Goal: Transaction & Acquisition: Purchase product/service

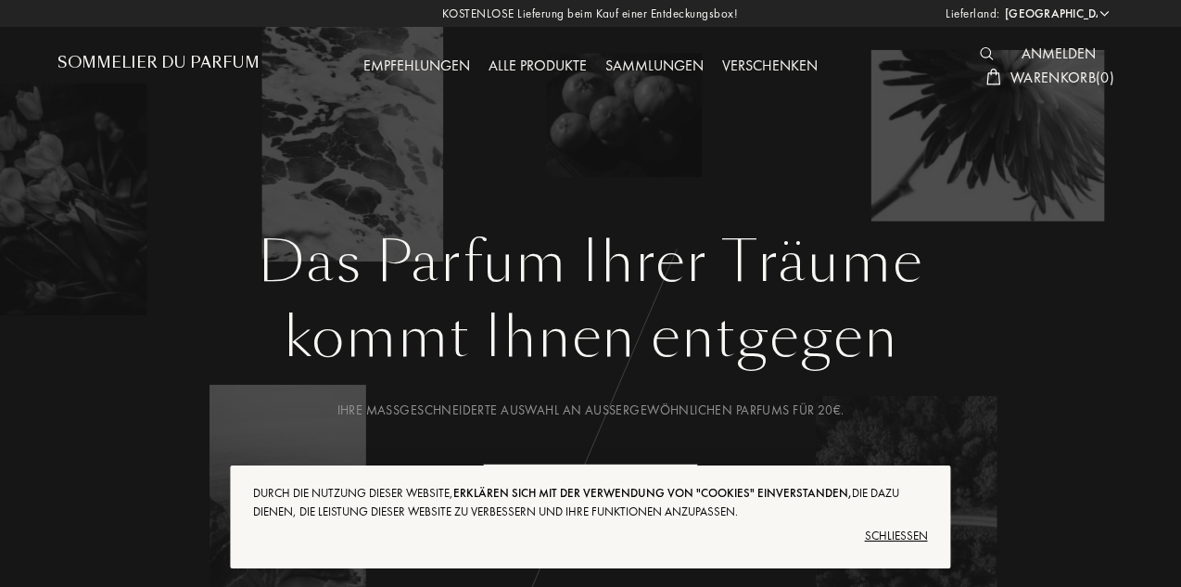
click at [1103, 12] on select "Afghanistan Ägypten Albanien Algerien Amerikanische Jungferninseln Andorra Ango…" at bounding box center [1056, 14] width 111 height 19
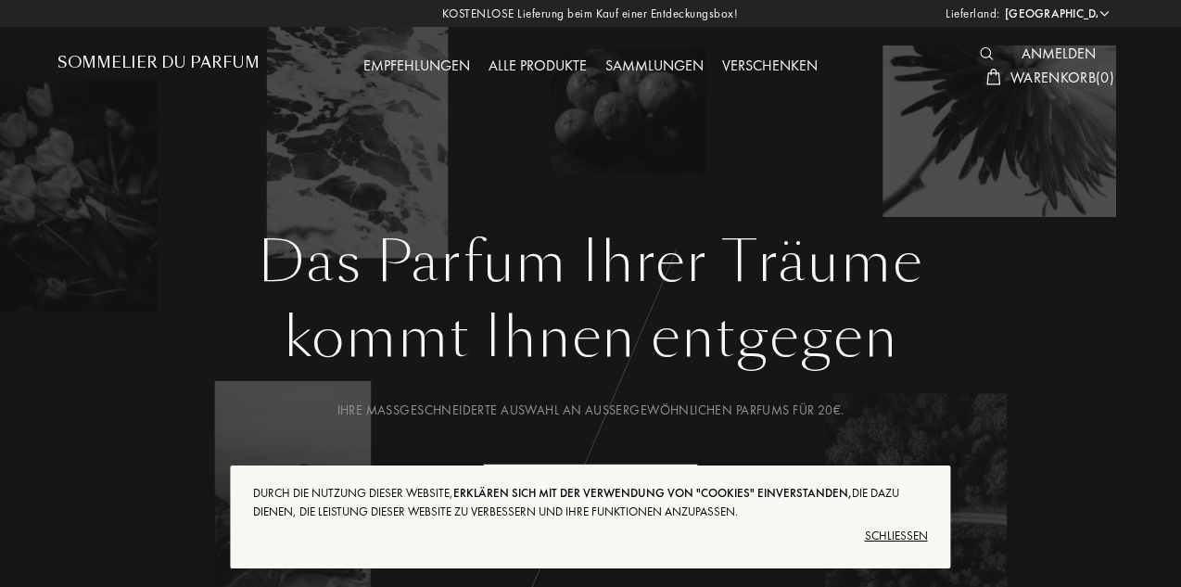
select select "CH"
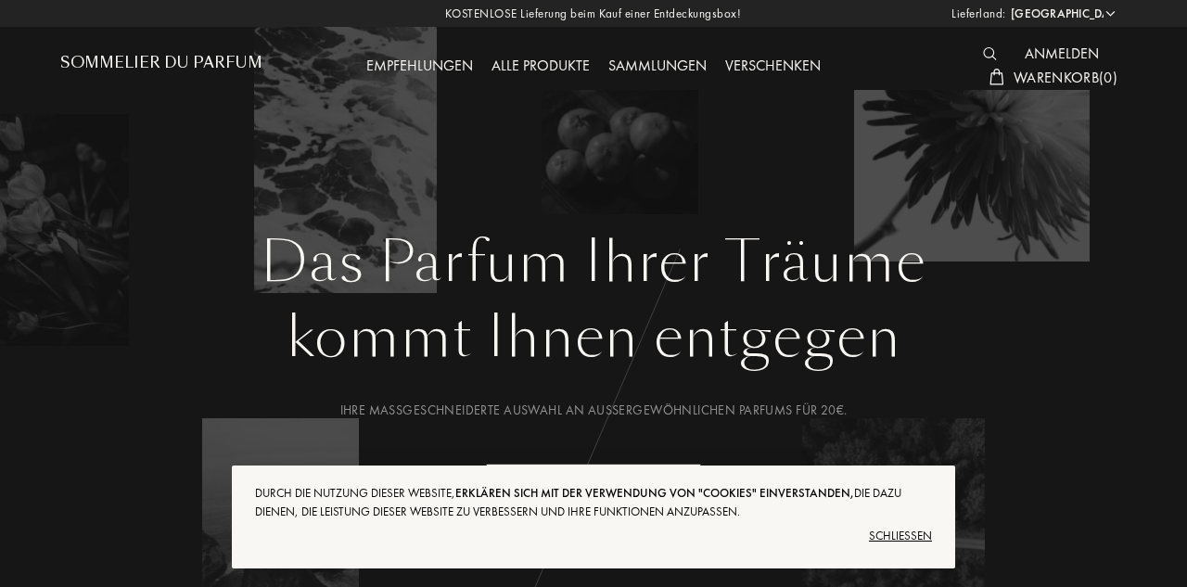
select select "CH"
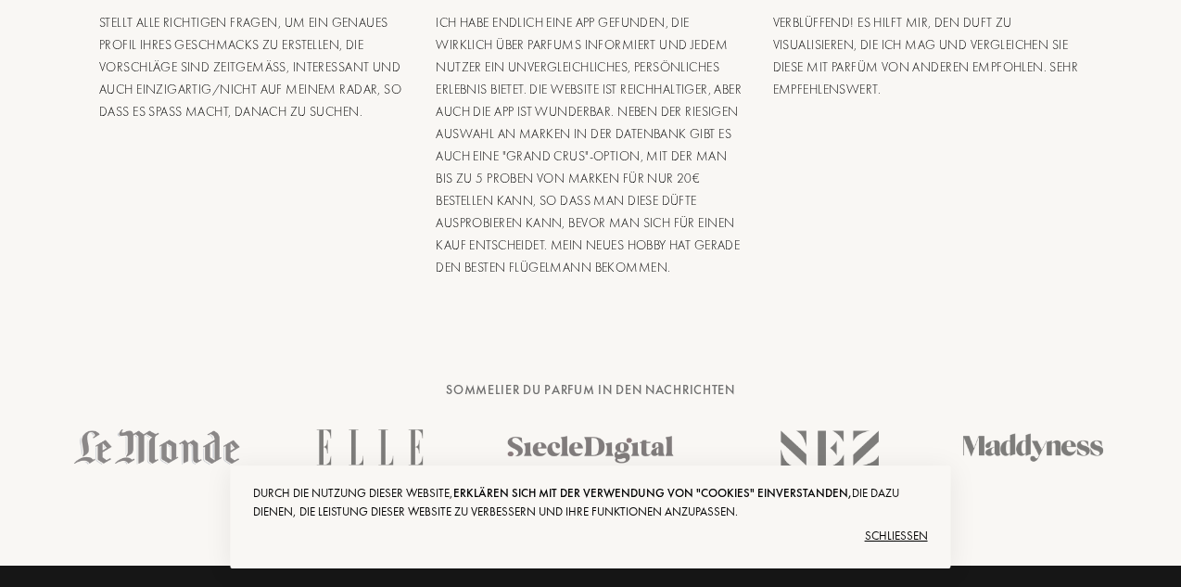
scroll to position [4572, 0]
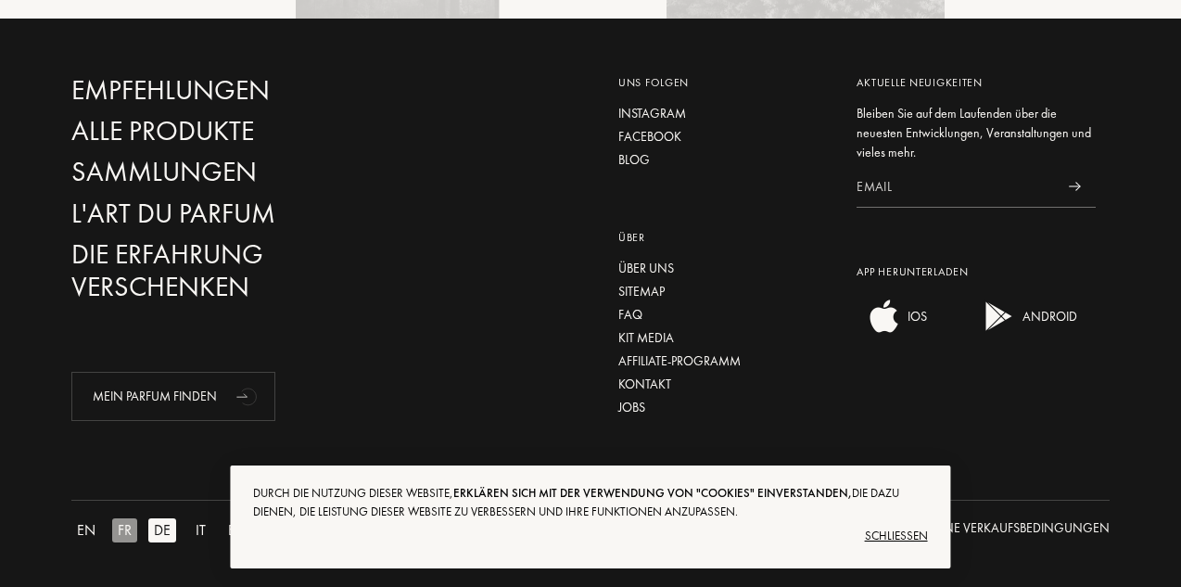
click at [128, 525] on div "FR" at bounding box center [124, 530] width 25 height 24
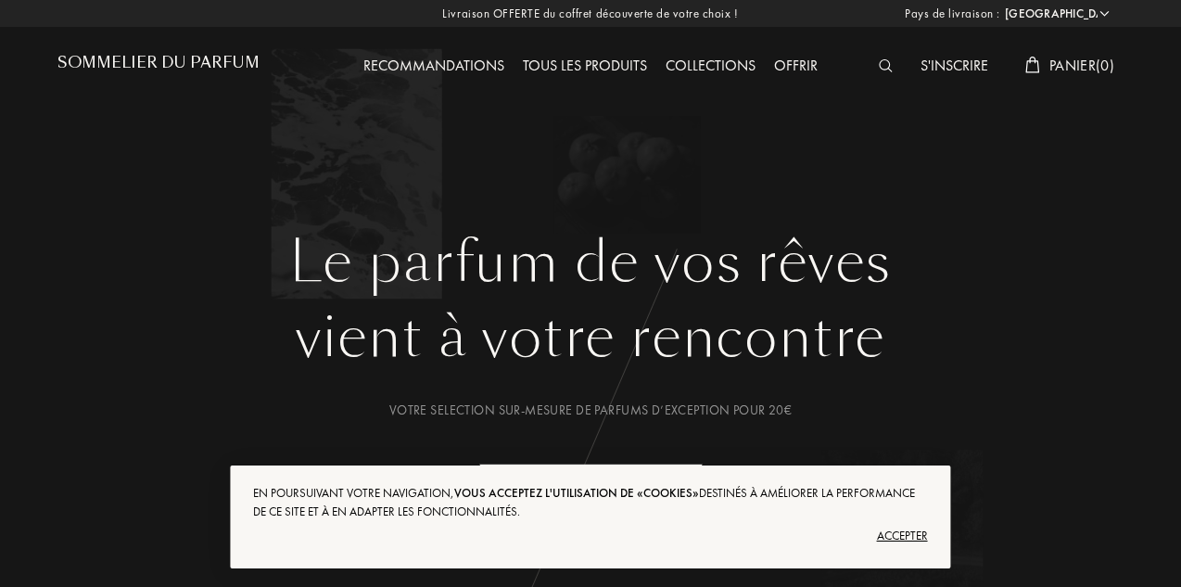
select select "CH"
click at [907, 534] on div "Accepter" at bounding box center [590, 536] width 674 height 30
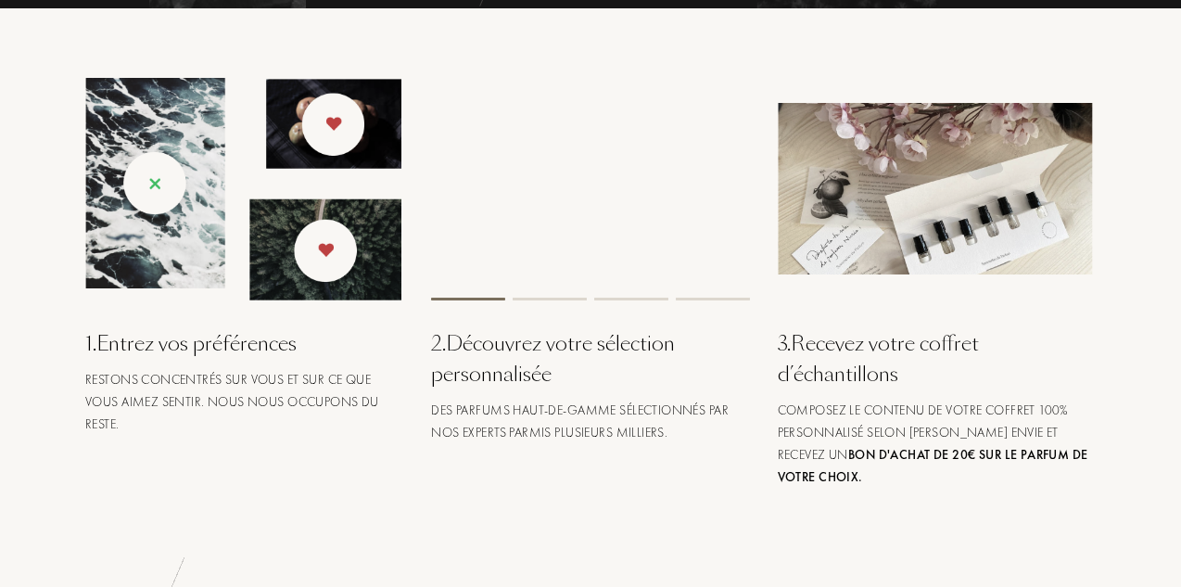
click at [922, 274] on img at bounding box center [937, 189] width 318 height 172
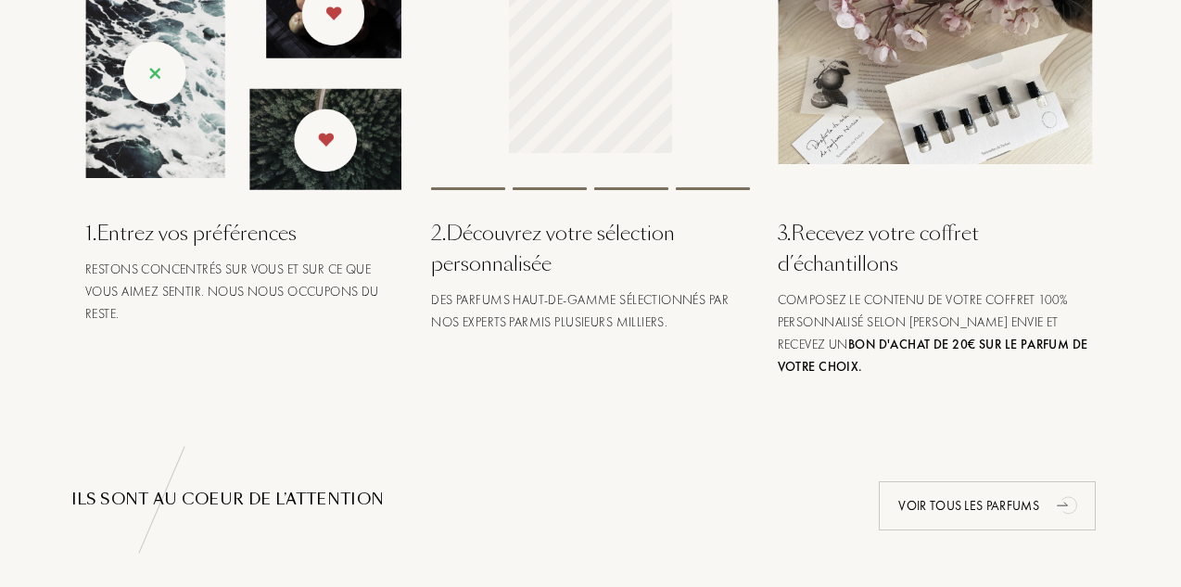
scroll to position [771, 0]
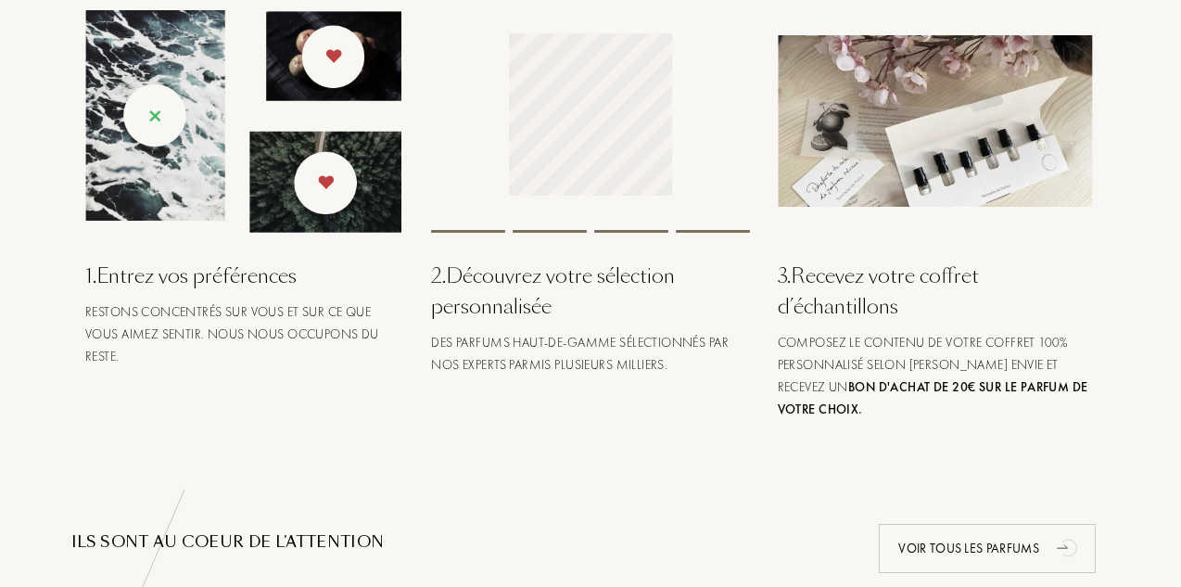
click at [905, 154] on img at bounding box center [937, 121] width 318 height 172
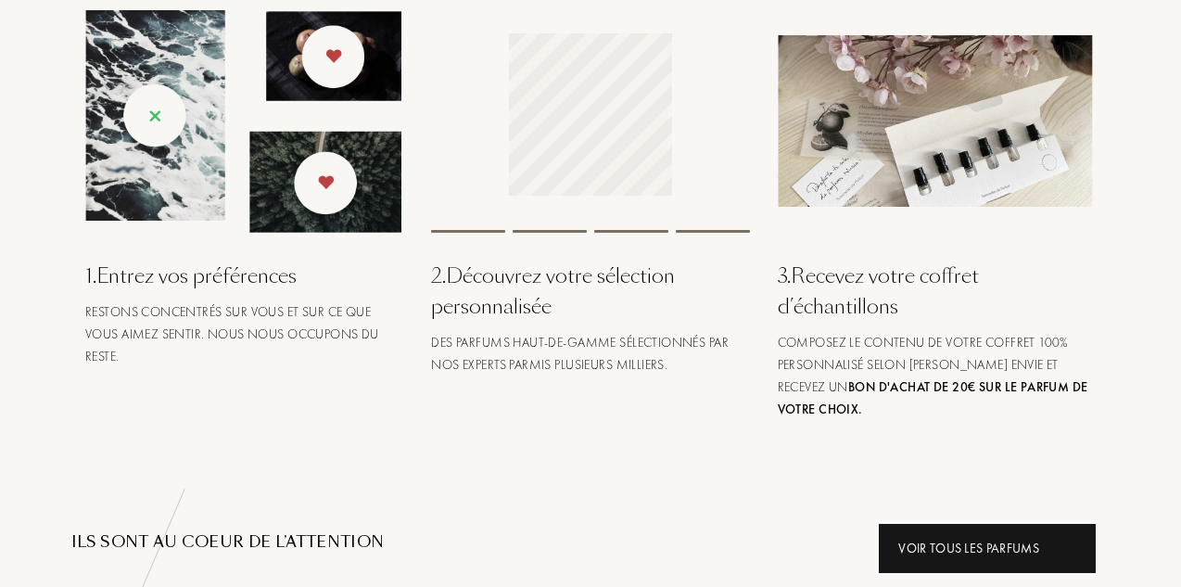
click at [978, 532] on div "Voir tous les parfums" at bounding box center [987, 548] width 217 height 49
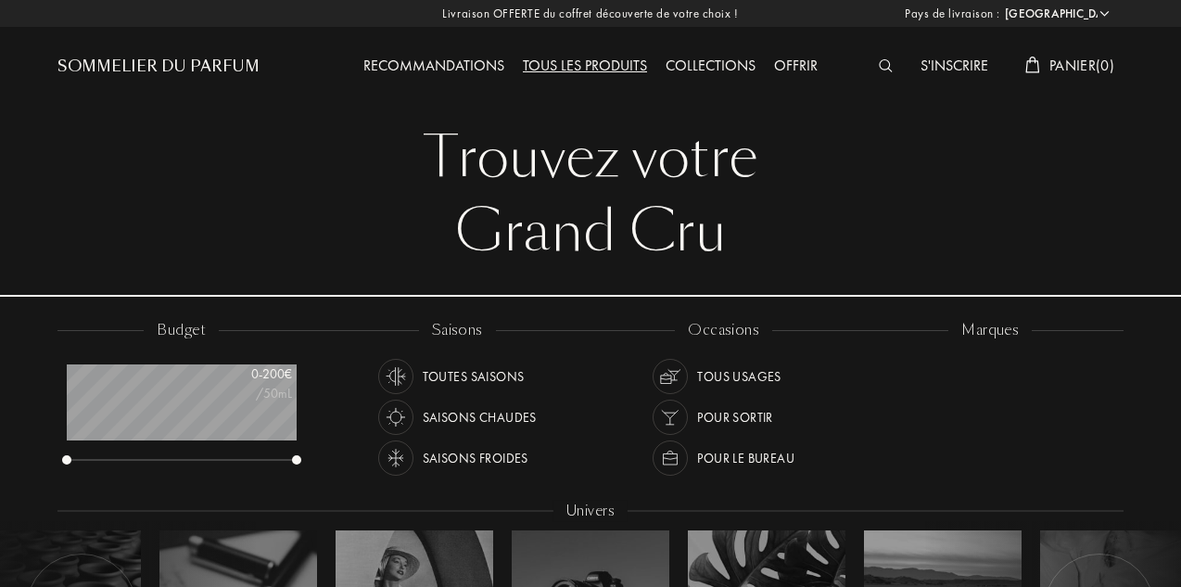
select select "CH"
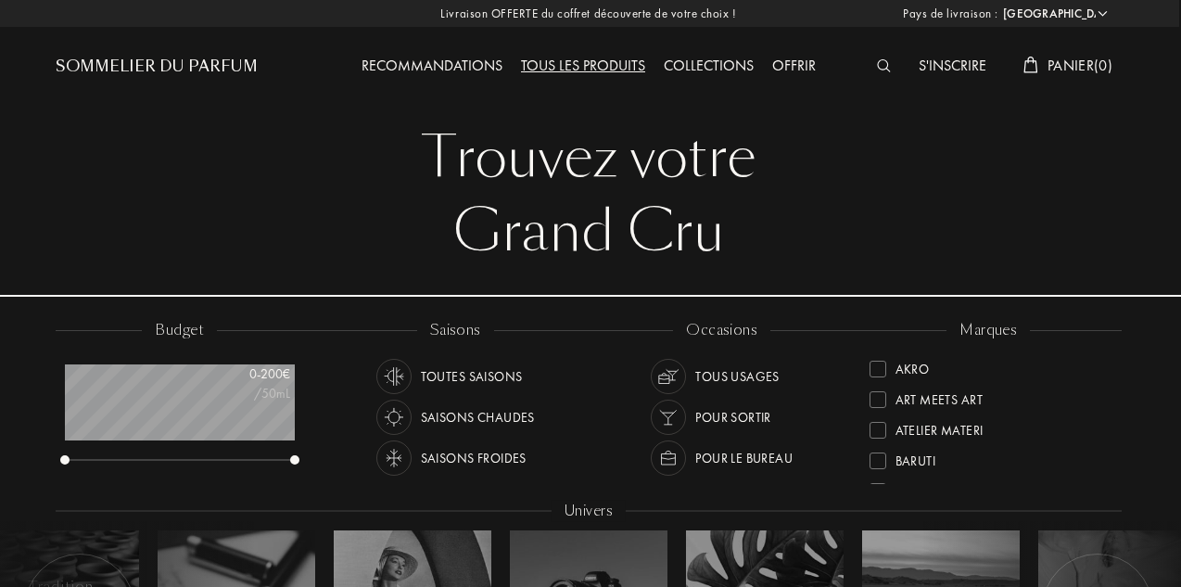
scroll to position [0, 2]
click at [716, 65] on div "Collections" at bounding box center [709, 67] width 108 height 24
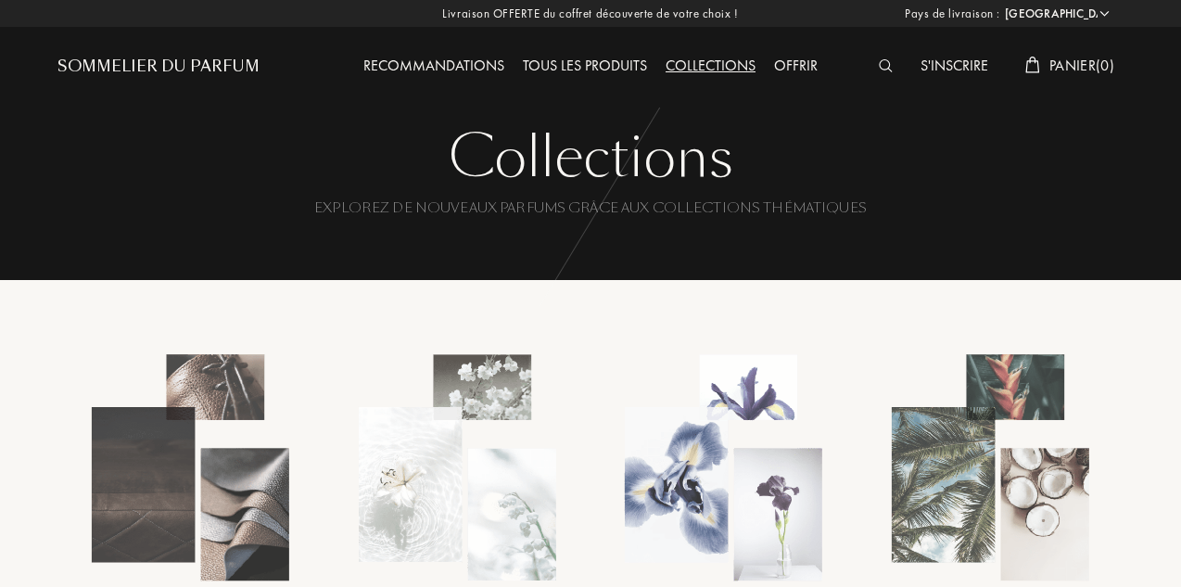
select select "CH"
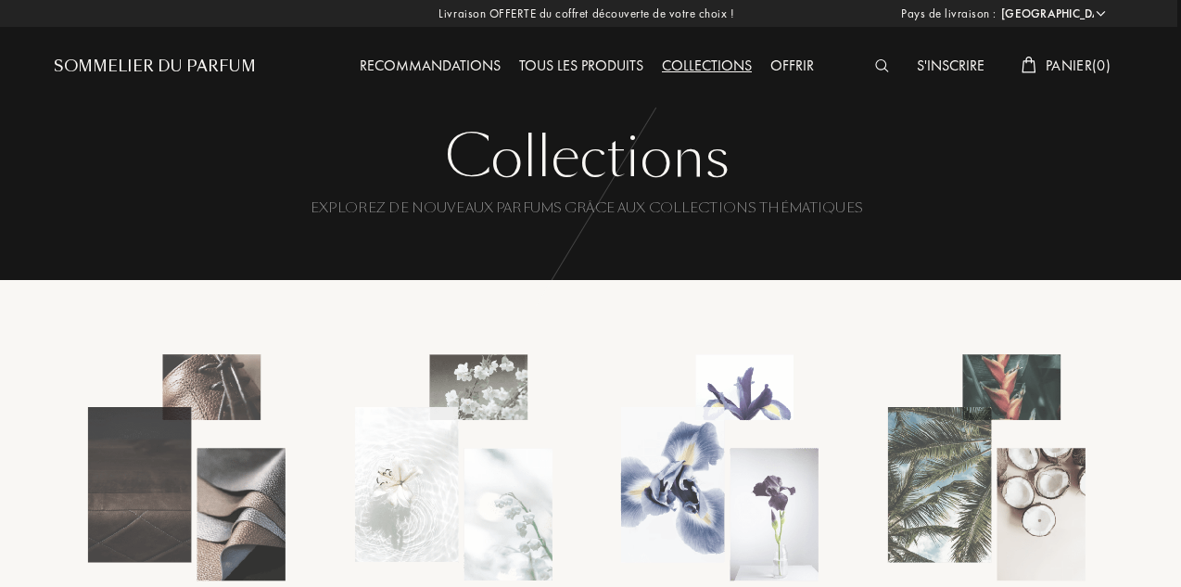
scroll to position [0, 4]
click at [350, 63] on div "Recommandations Tous les produits Collections Offrir" at bounding box center [587, 67] width 533 height 24
click at [410, 63] on div "Recommandations" at bounding box center [430, 67] width 159 height 24
click at [434, 64] on div "Recommandations" at bounding box center [430, 67] width 159 height 24
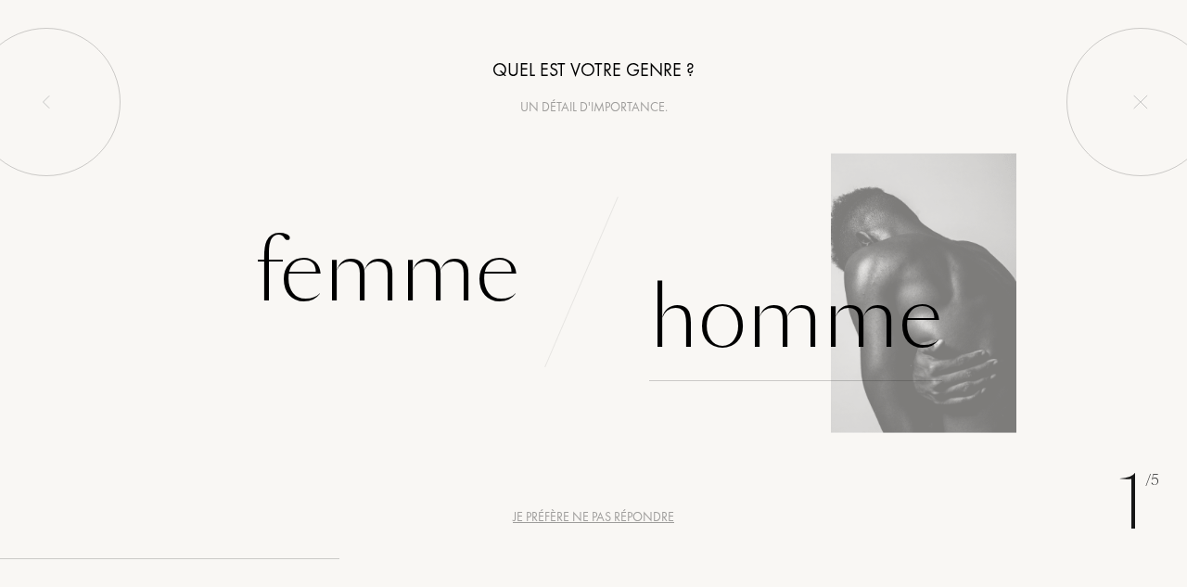
click at [715, 326] on div "Homme" at bounding box center [795, 318] width 293 height 125
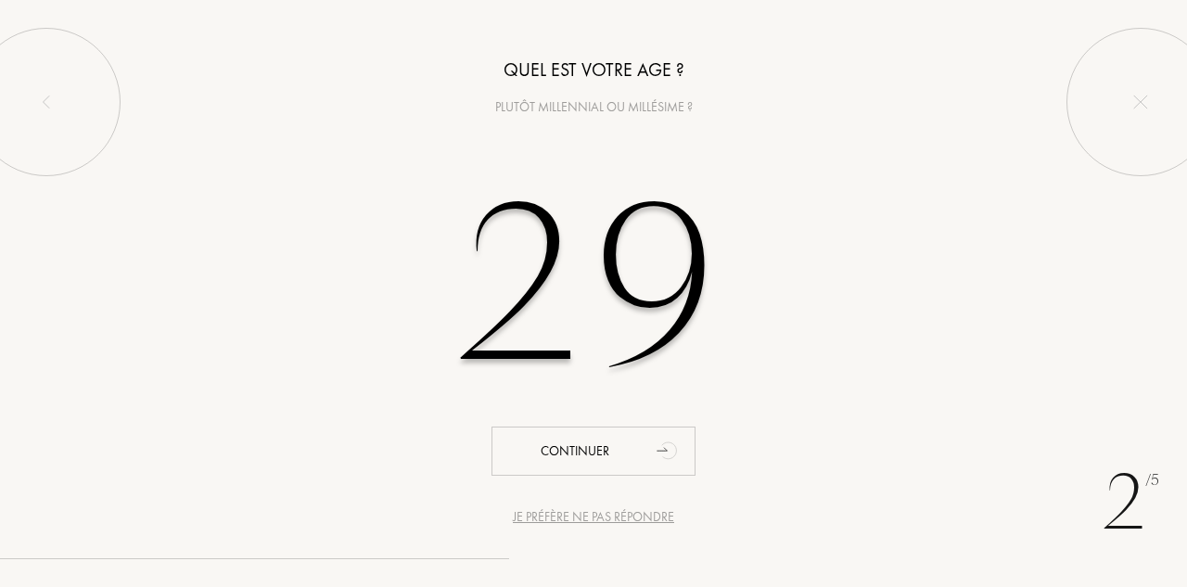
type input "29"
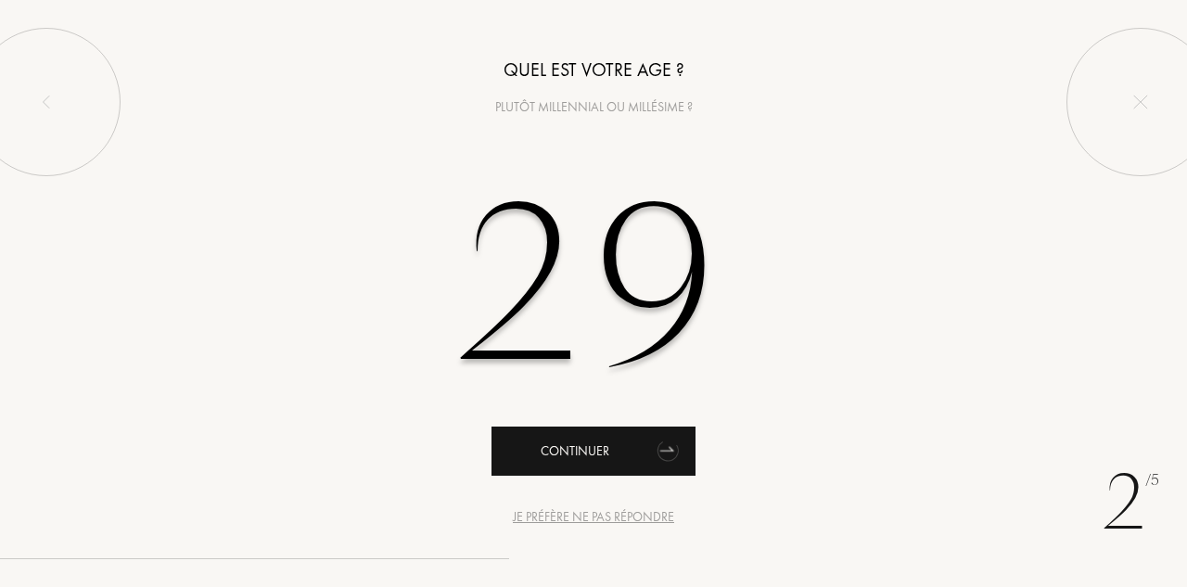
click at [562, 460] on div "Continuer" at bounding box center [593, 451] width 204 height 49
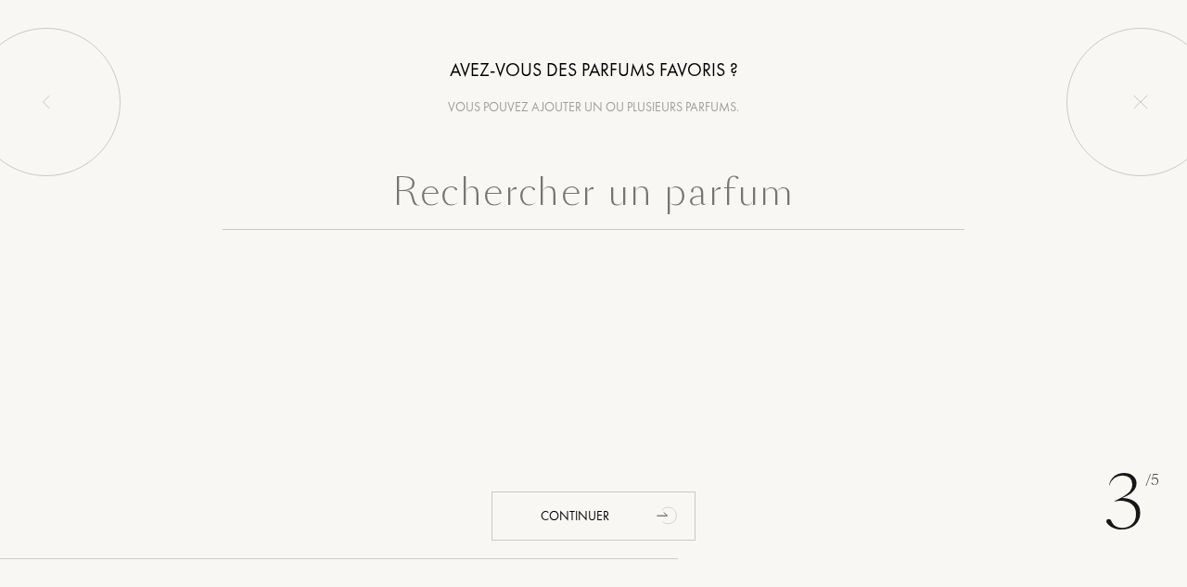
click at [619, 187] on input "text" at bounding box center [594, 196] width 742 height 67
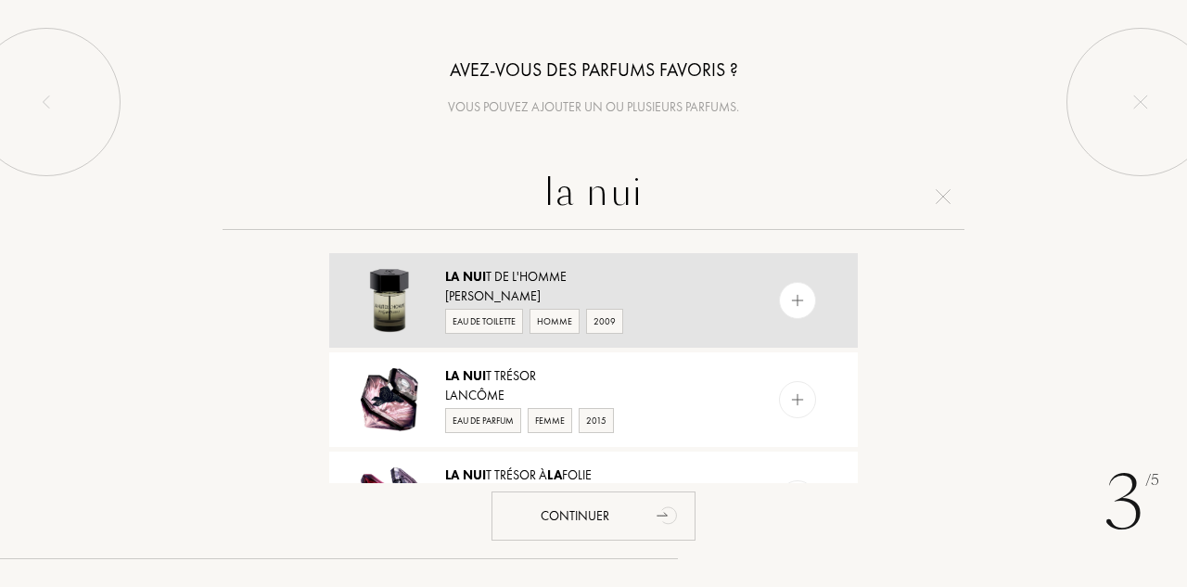
type input "la nui"
click at [601, 272] on div "La Nui t de L'Homme" at bounding box center [592, 276] width 295 height 19
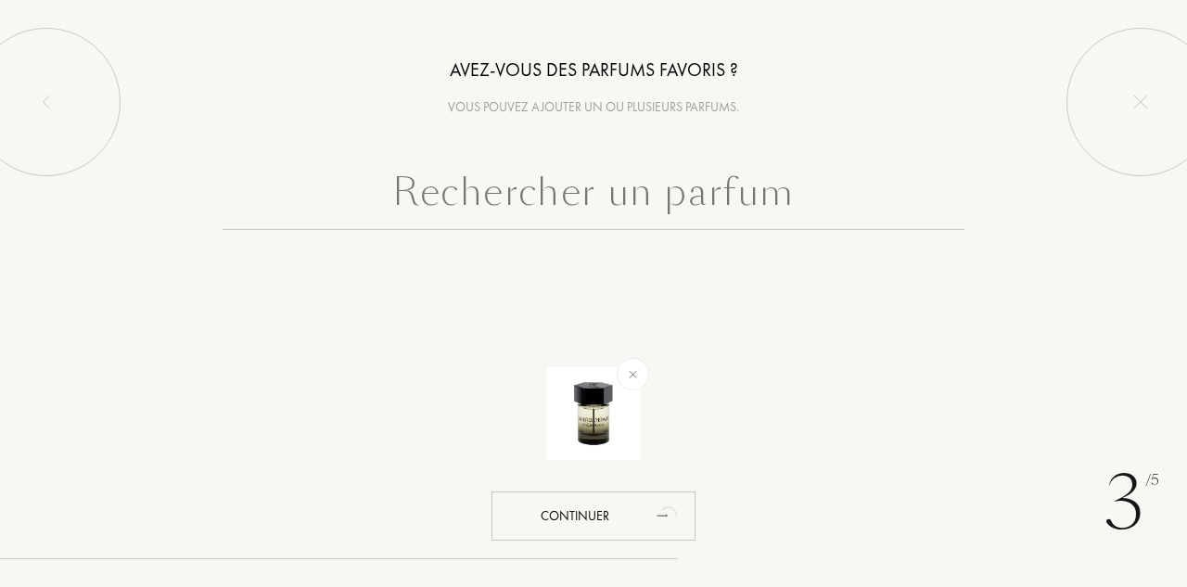
click at [597, 210] on input "text" at bounding box center [594, 196] width 742 height 67
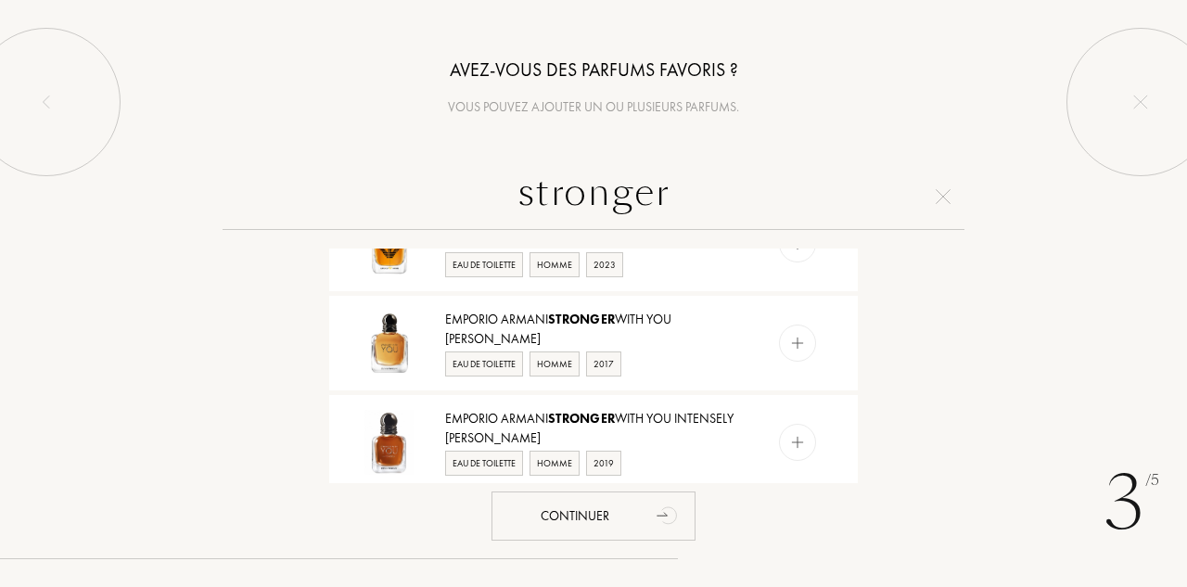
scroll to position [365, 0]
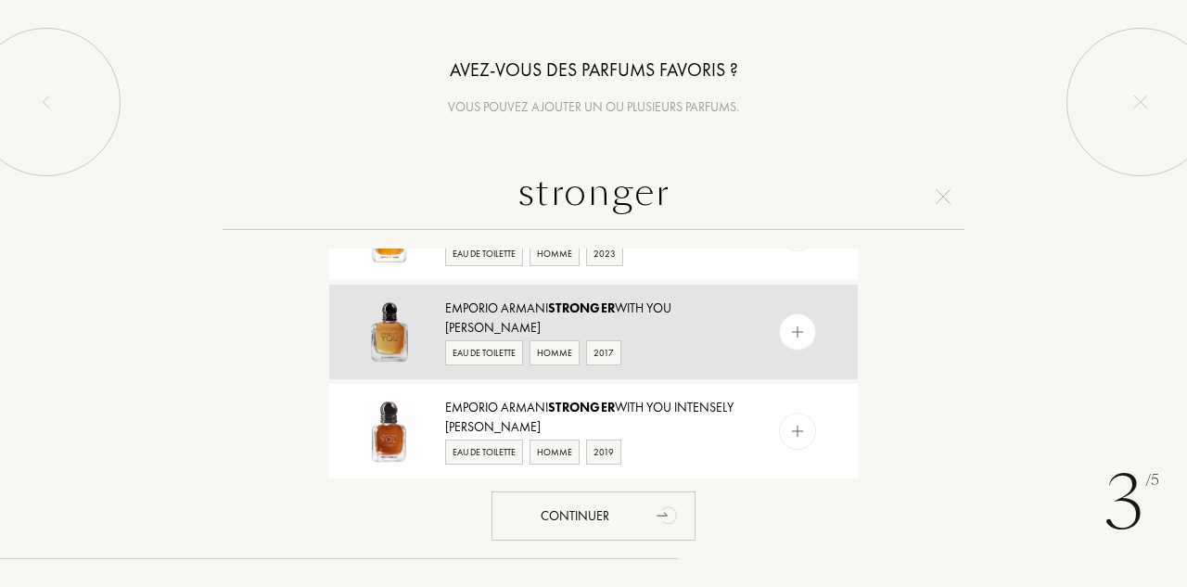
type input "stronger"
click at [659, 321] on div "Giorgio Armani" at bounding box center [592, 327] width 295 height 19
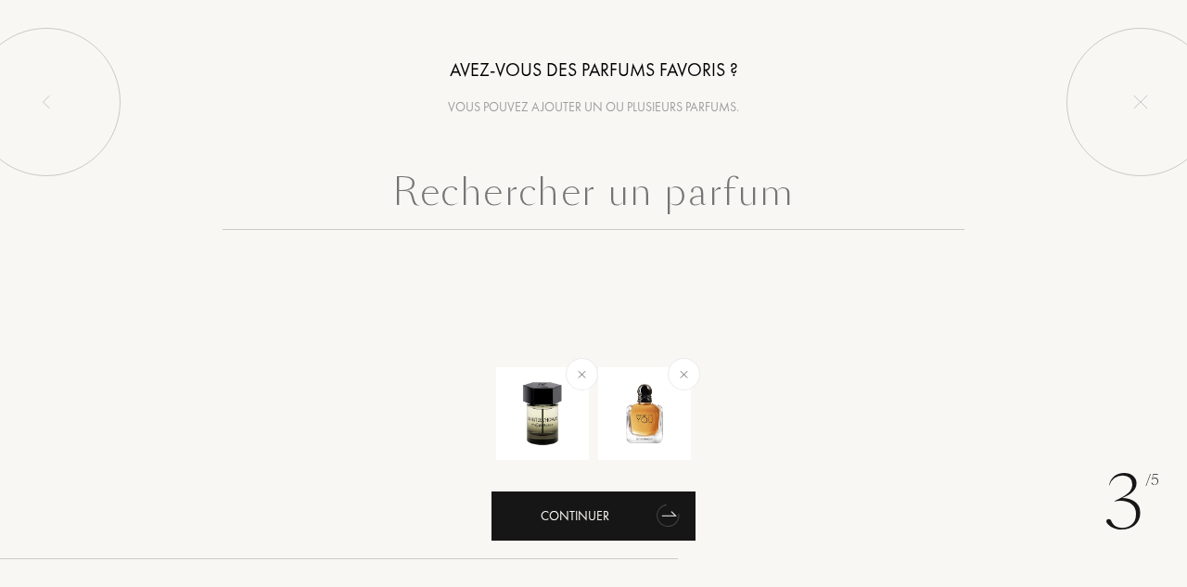
click at [597, 517] on div "Continuer" at bounding box center [593, 515] width 204 height 49
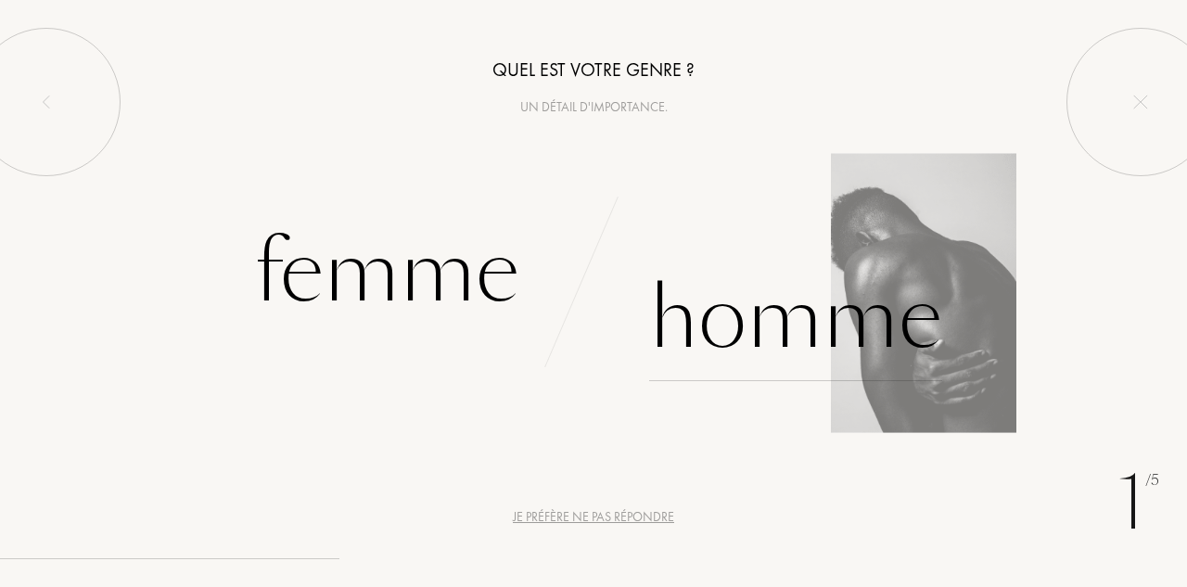
click at [756, 351] on div "Homme" at bounding box center [795, 318] width 293 height 125
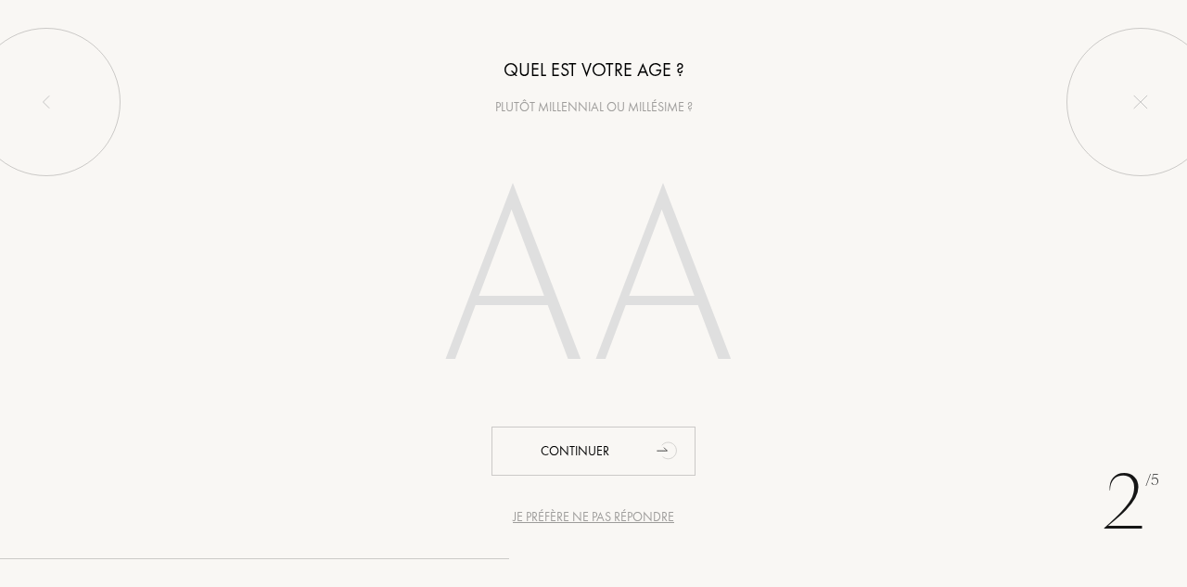
click at [593, 325] on input "number" at bounding box center [593, 286] width 399 height 320
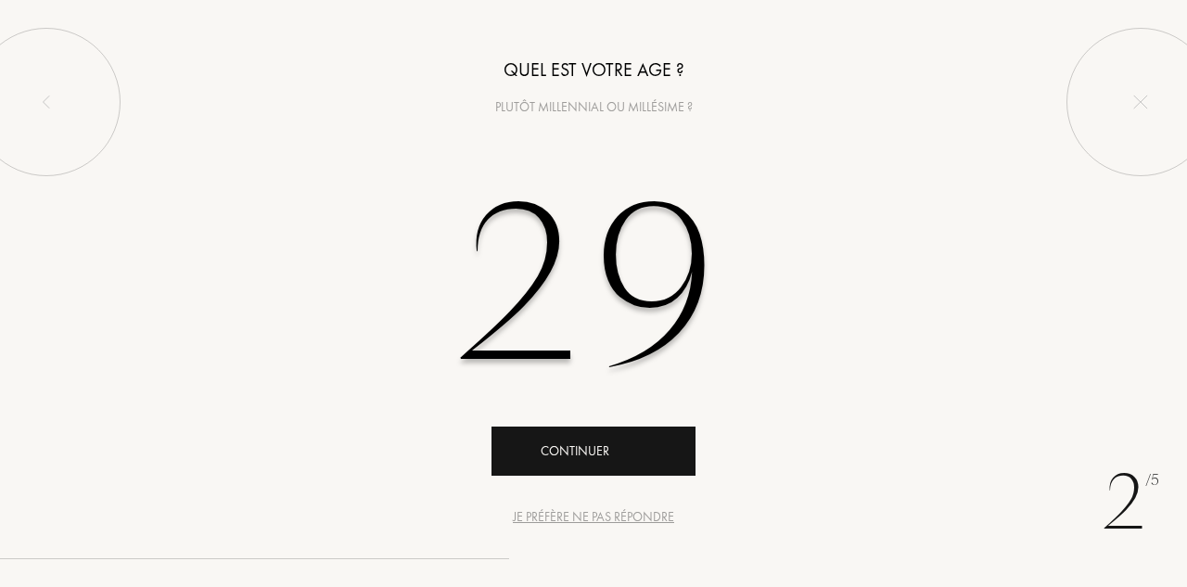
type input "29"
click at [574, 448] on div "Continuer" at bounding box center [593, 451] width 204 height 49
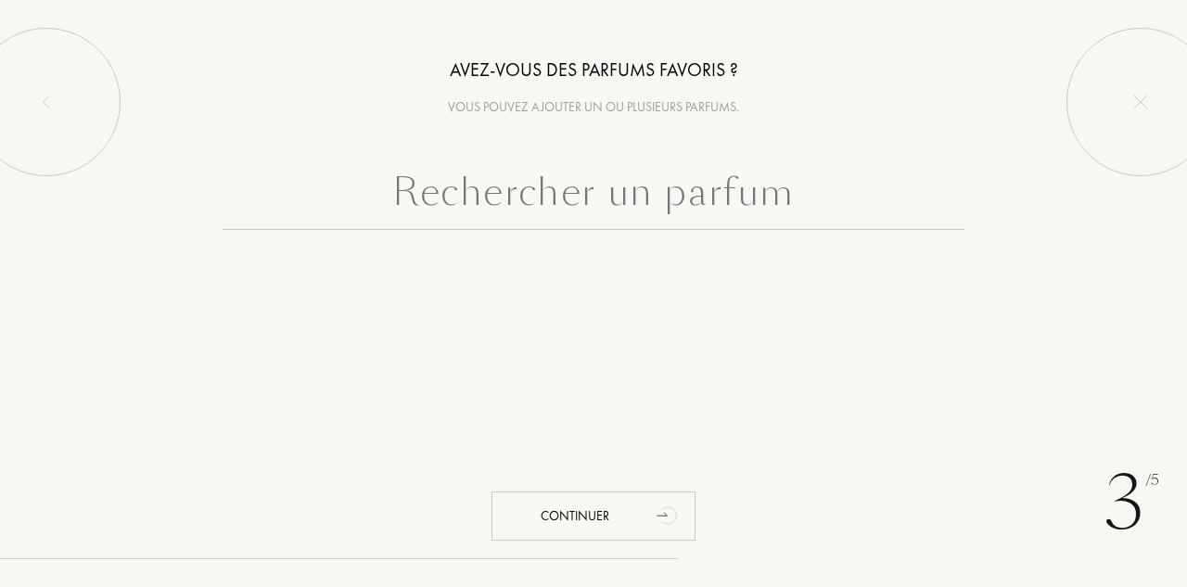
click at [581, 217] on input "text" at bounding box center [594, 196] width 742 height 67
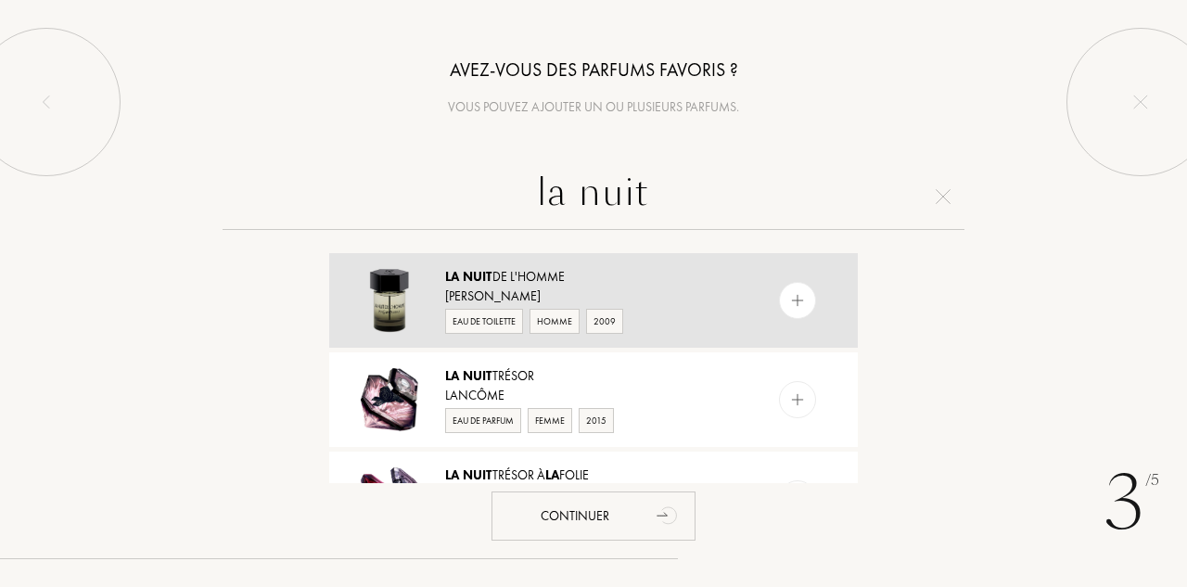
type input "la nuit"
click at [632, 270] on div "La Nuit de L'Homme" at bounding box center [592, 276] width 295 height 19
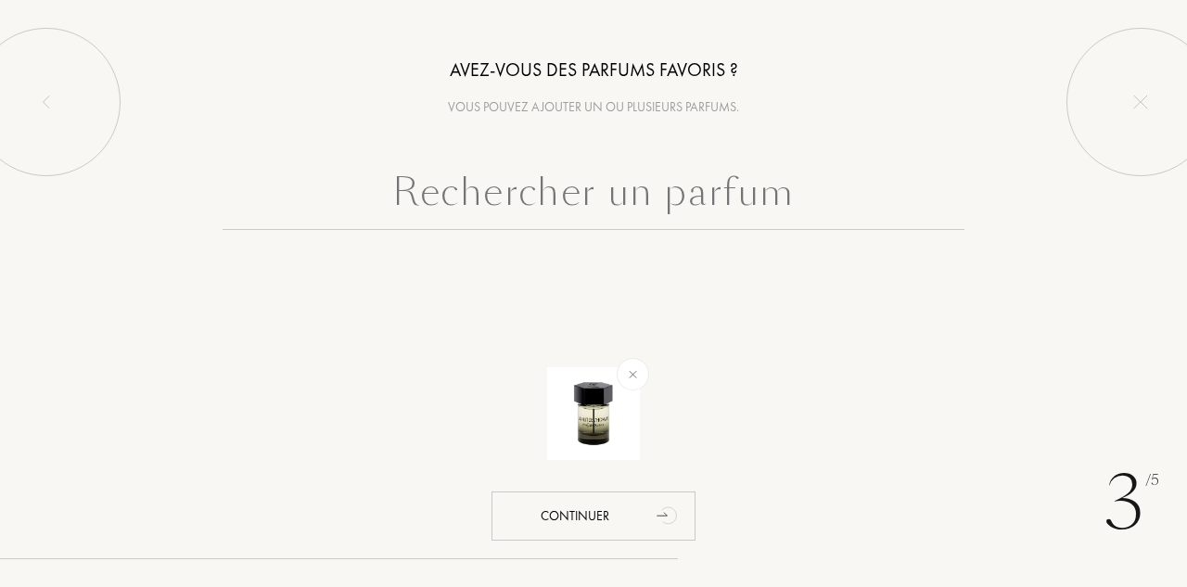
click at [620, 211] on input "text" at bounding box center [594, 196] width 742 height 67
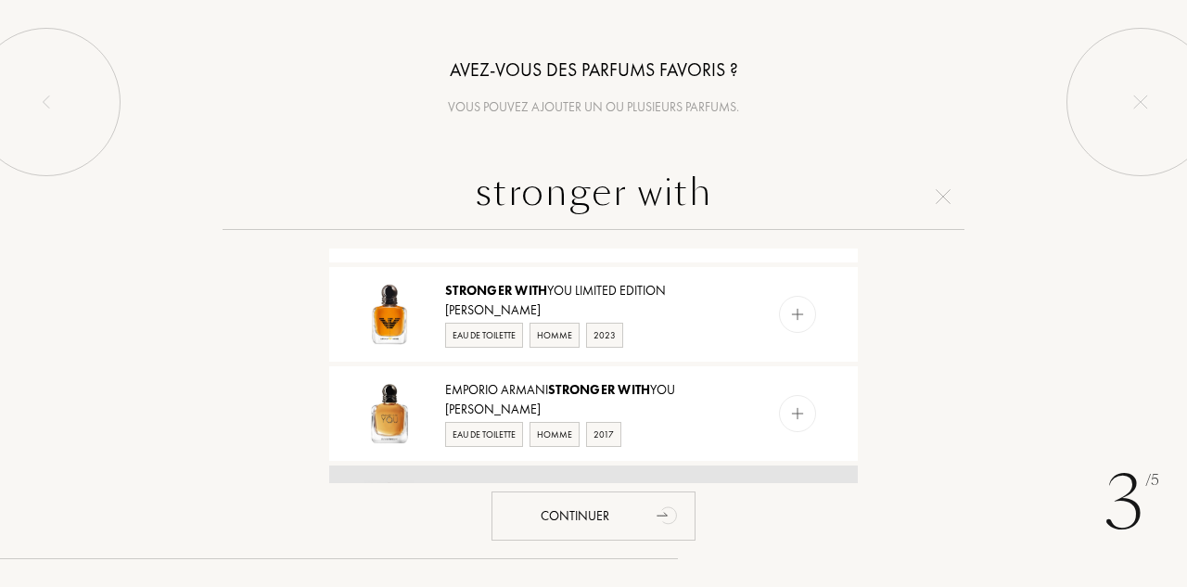
scroll to position [283, 0]
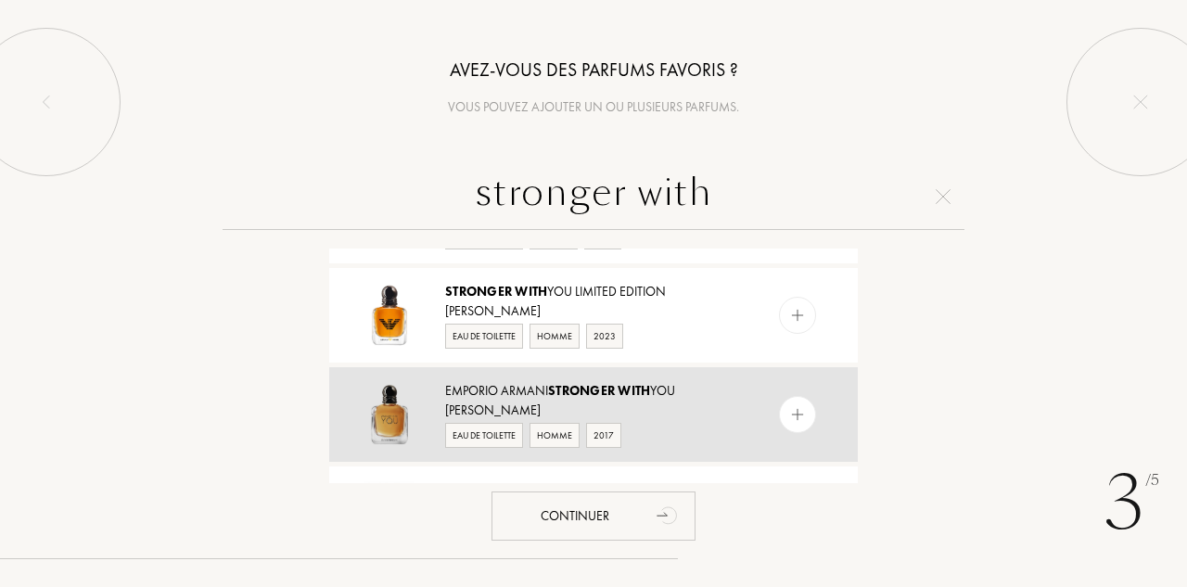
type input "stronger with"
click at [650, 431] on div "Eau de Toilette Homme 2017" at bounding box center [592, 434] width 295 height 28
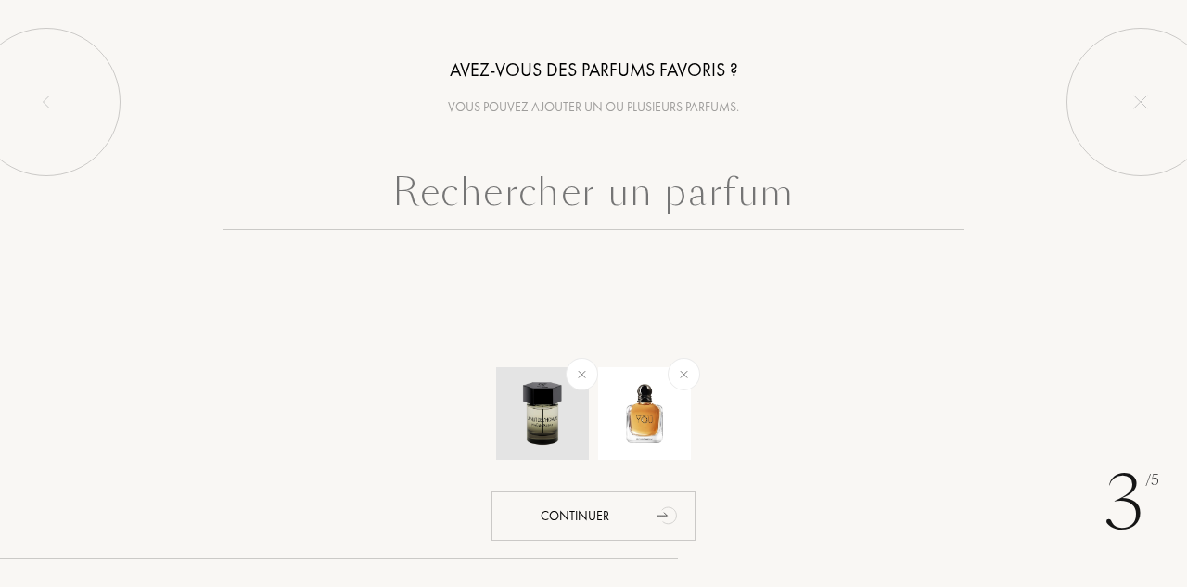
click at [534, 426] on img at bounding box center [542, 413] width 65 height 65
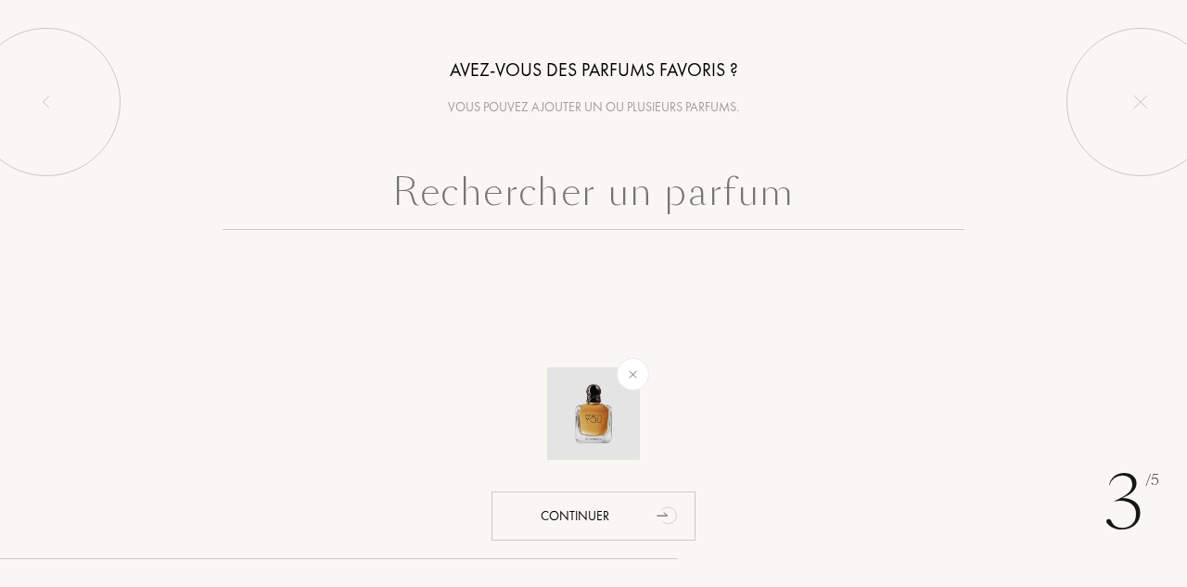
click at [606, 415] on img at bounding box center [593, 413] width 65 height 65
click at [615, 175] on input "text" at bounding box center [594, 196] width 742 height 67
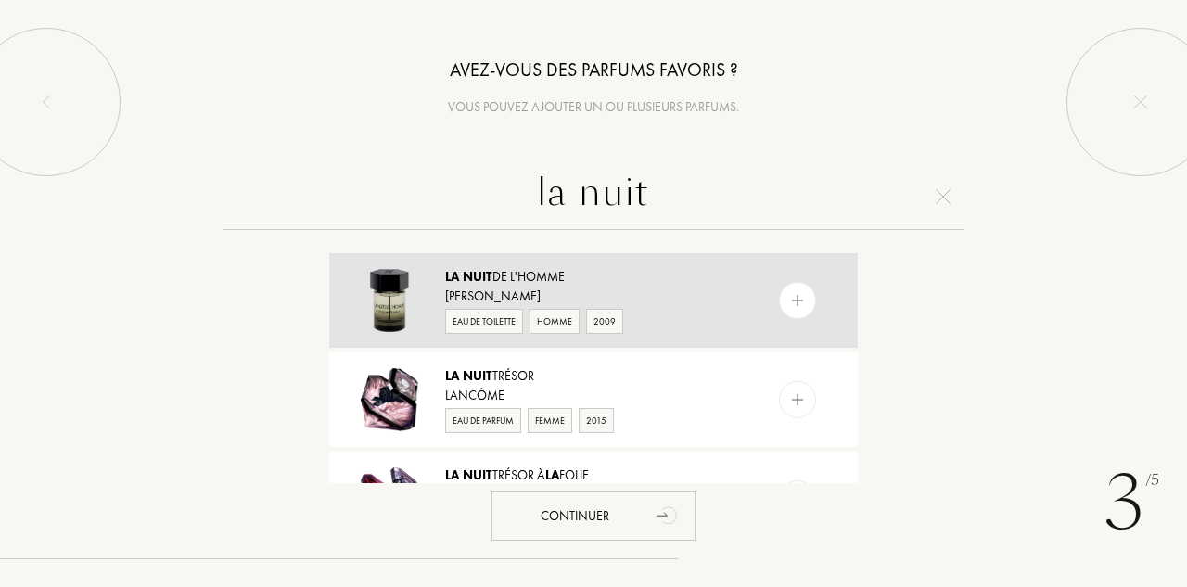
type input "la nuit"
click at [630, 311] on div "Eau de Toilette Homme 2009" at bounding box center [592, 320] width 295 height 28
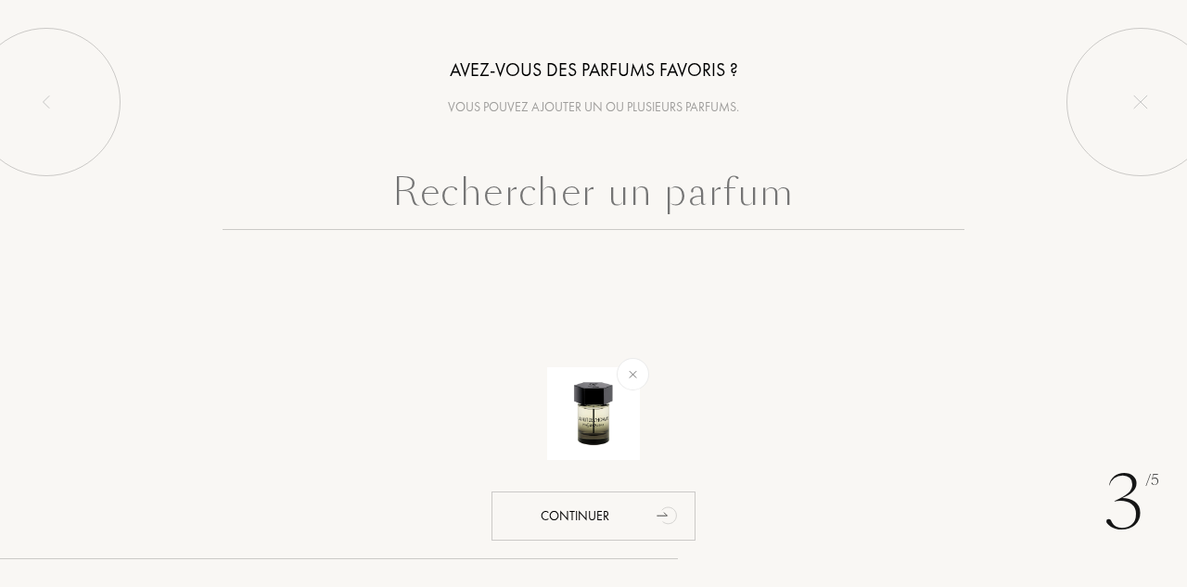
click at [602, 201] on input "text" at bounding box center [594, 196] width 742 height 67
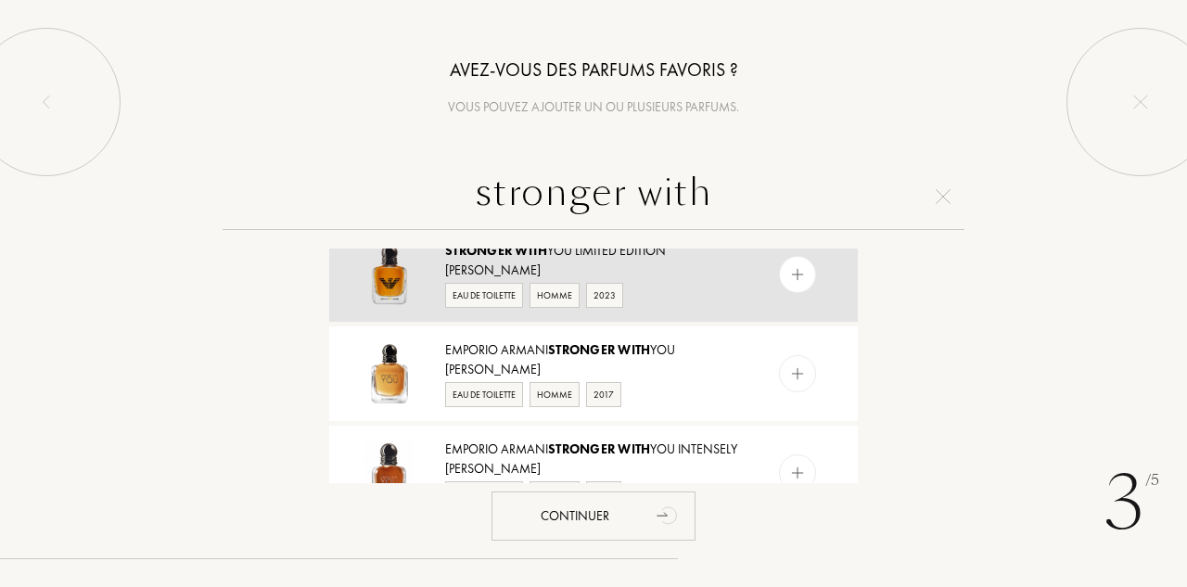
scroll to position [328, 0]
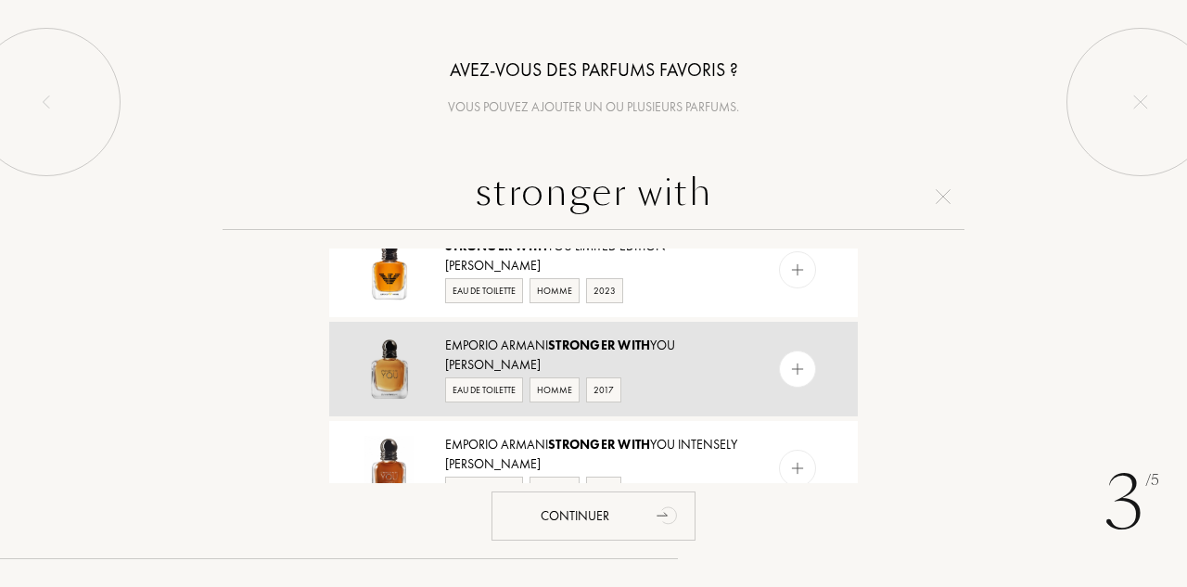
type input "stronger with"
click at [677, 373] on div "Giorgio Armani" at bounding box center [592, 364] width 295 height 19
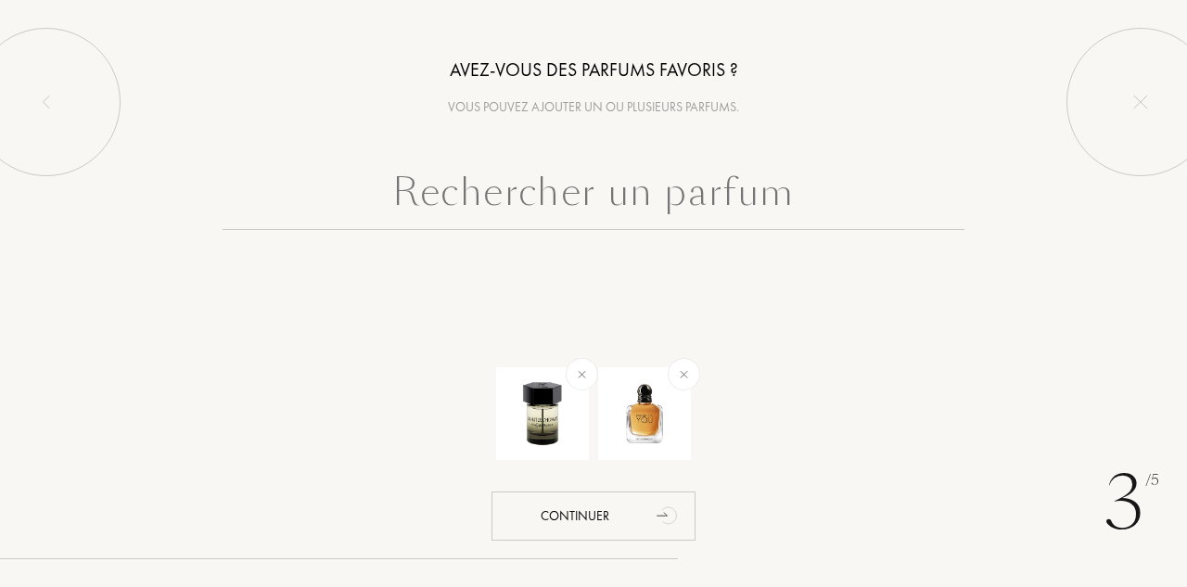
scroll to position [0, 0]
click at [557, 401] on img at bounding box center [542, 413] width 65 height 65
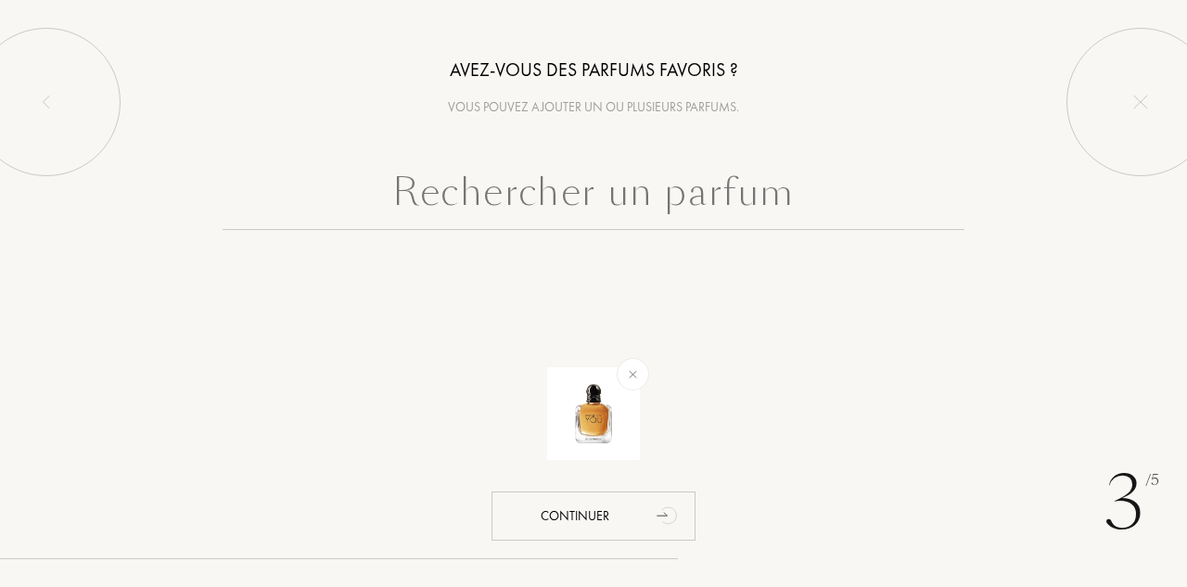
click at [603, 201] on input "text" at bounding box center [594, 196] width 742 height 67
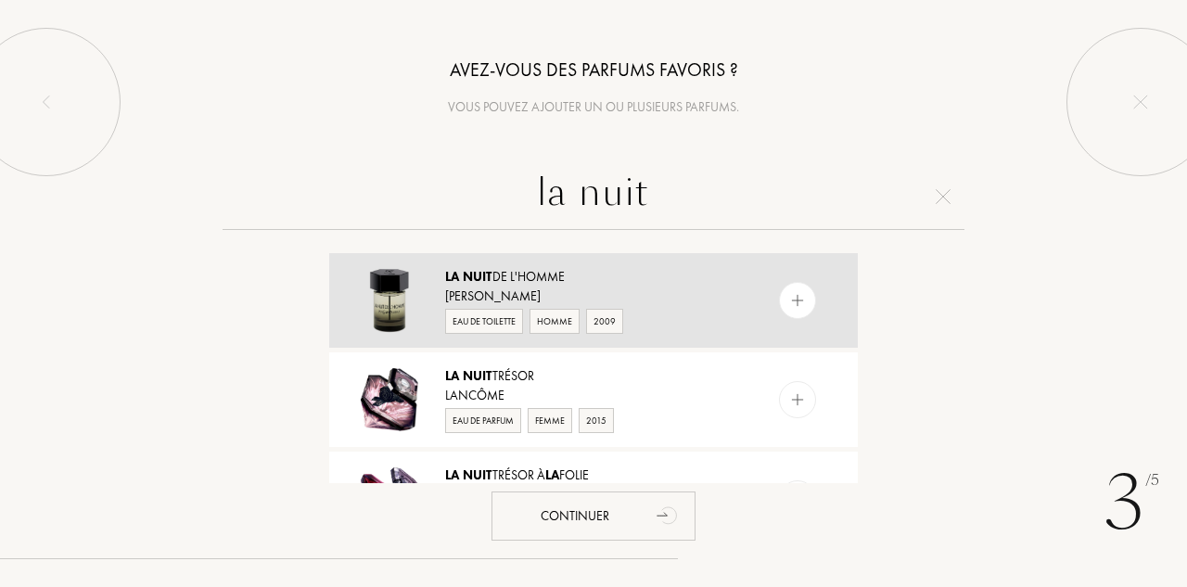
type input "la nuit"
click at [684, 295] on div "Yves Saint Laurent" at bounding box center [592, 296] width 295 height 19
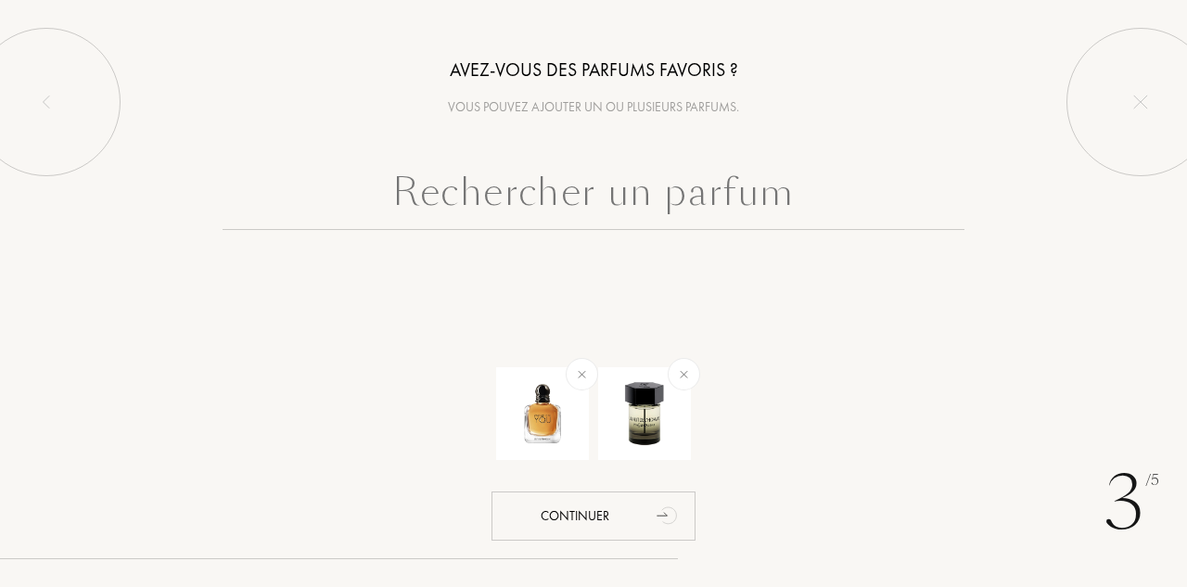
click at [668, 194] on input "text" at bounding box center [594, 196] width 742 height 67
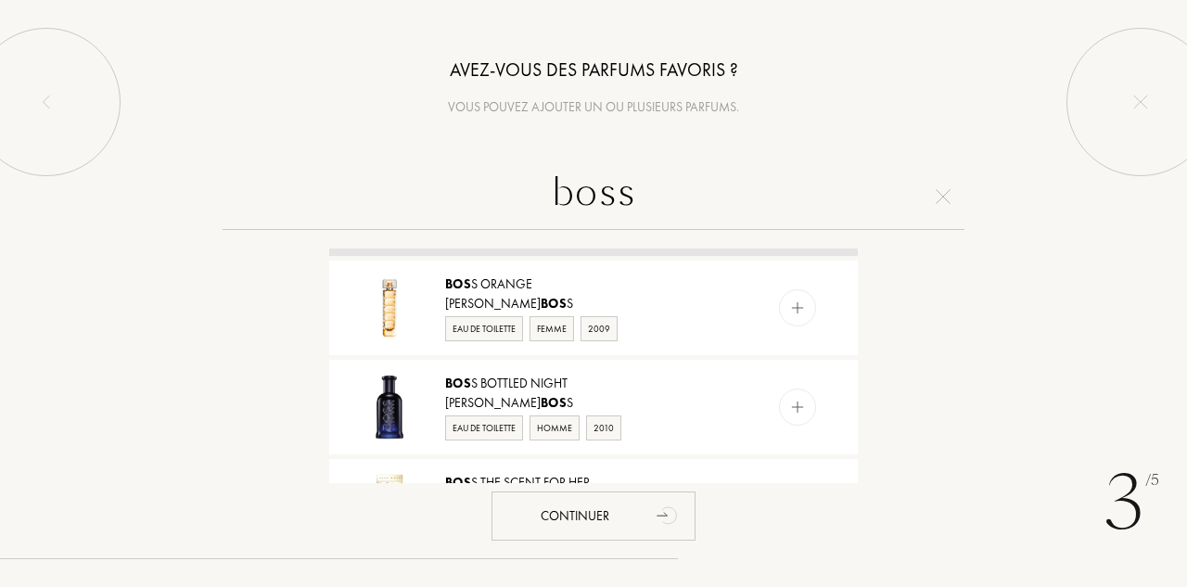
scroll to position [124, 0]
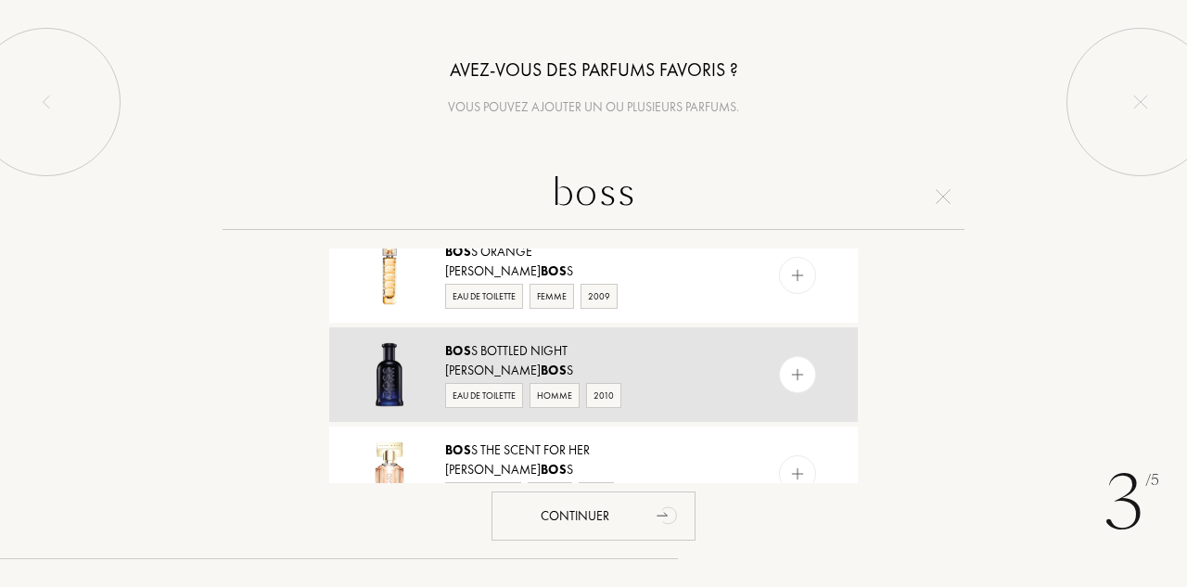
type input "boss"
click at [674, 369] on div "Hugo Bos s" at bounding box center [592, 370] width 295 height 19
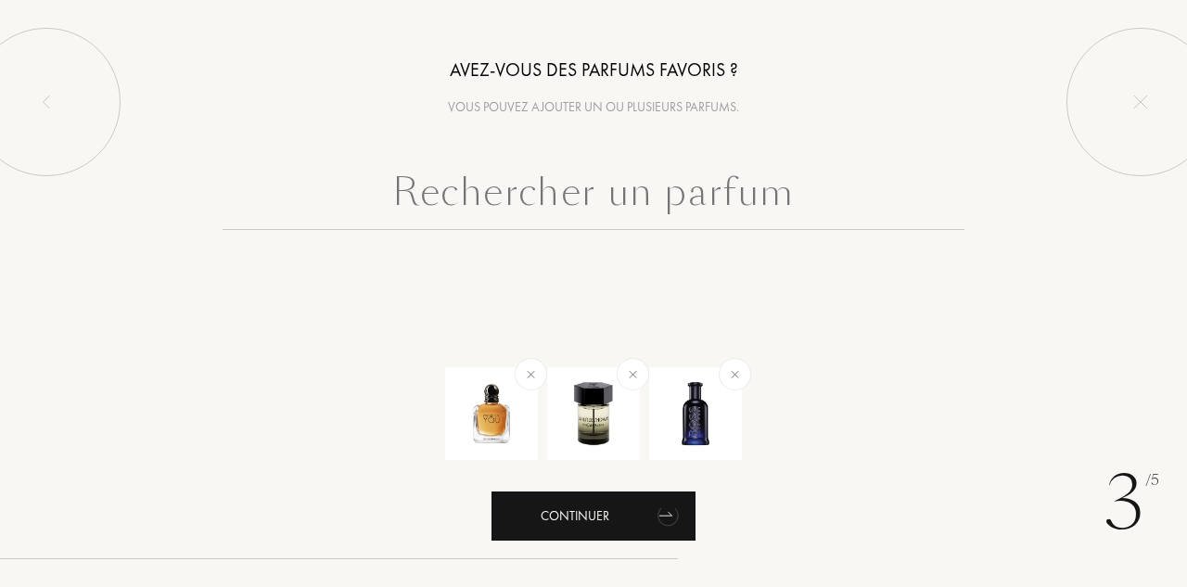
click at [596, 508] on div "Continuer" at bounding box center [593, 515] width 204 height 49
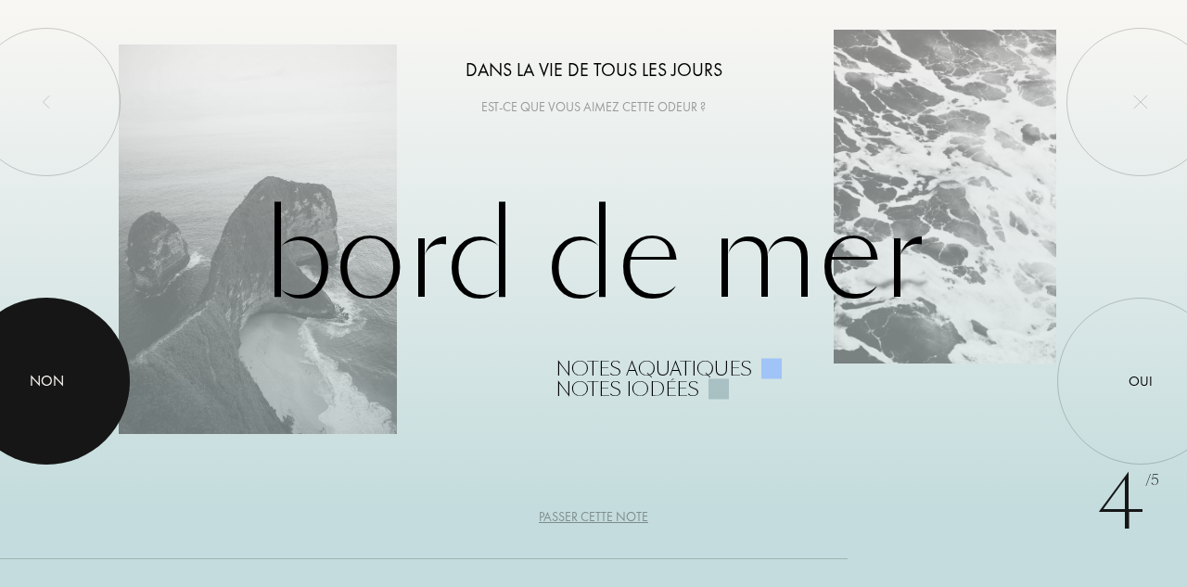
click at [90, 373] on div at bounding box center [46, 381] width 167 height 167
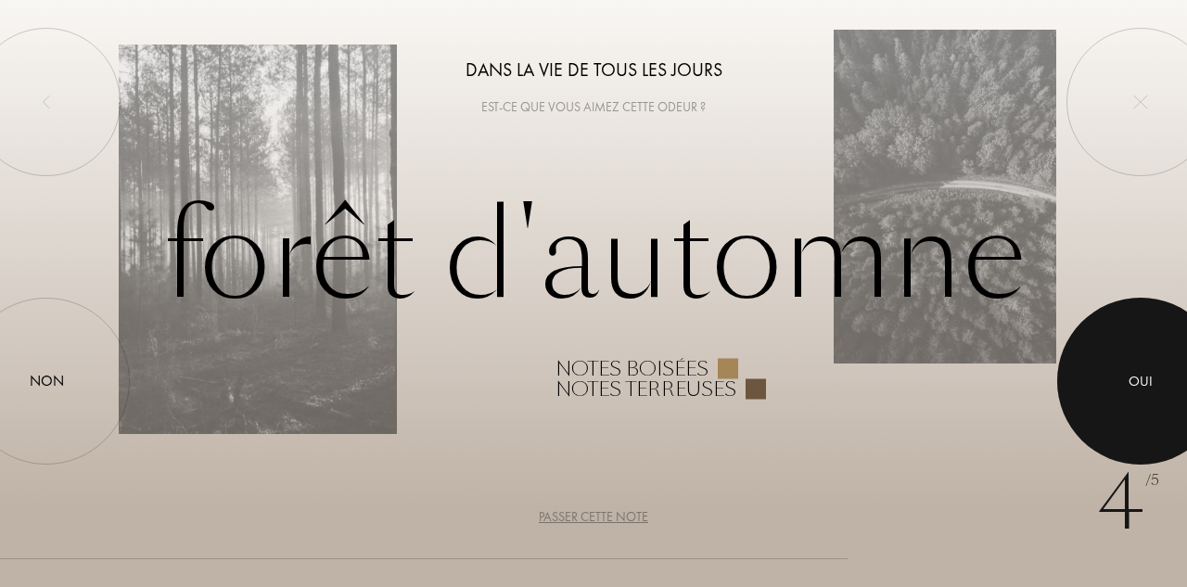
click at [1143, 381] on div "Oui" at bounding box center [1141, 381] width 24 height 21
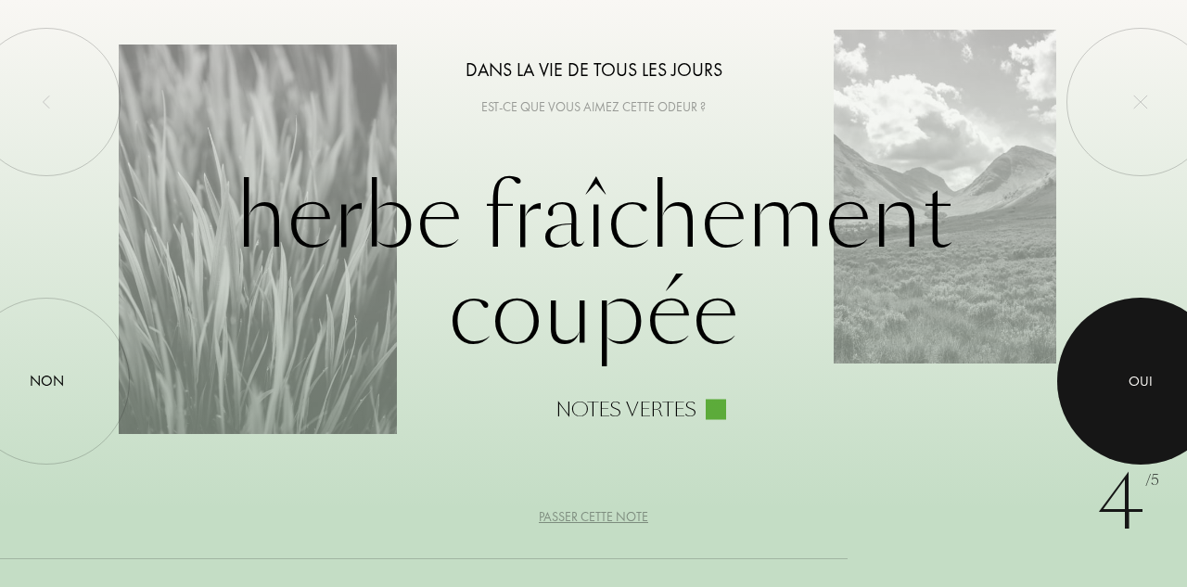
click at [1143, 381] on div "Oui" at bounding box center [1141, 381] width 24 height 21
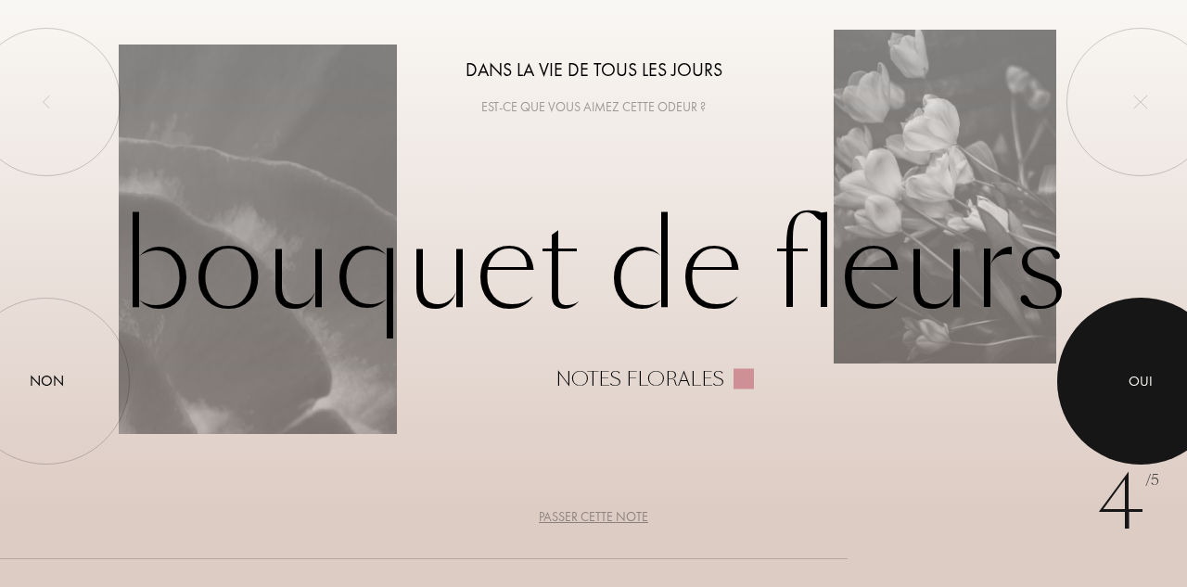
click at [1143, 381] on div "Oui" at bounding box center [1141, 381] width 24 height 21
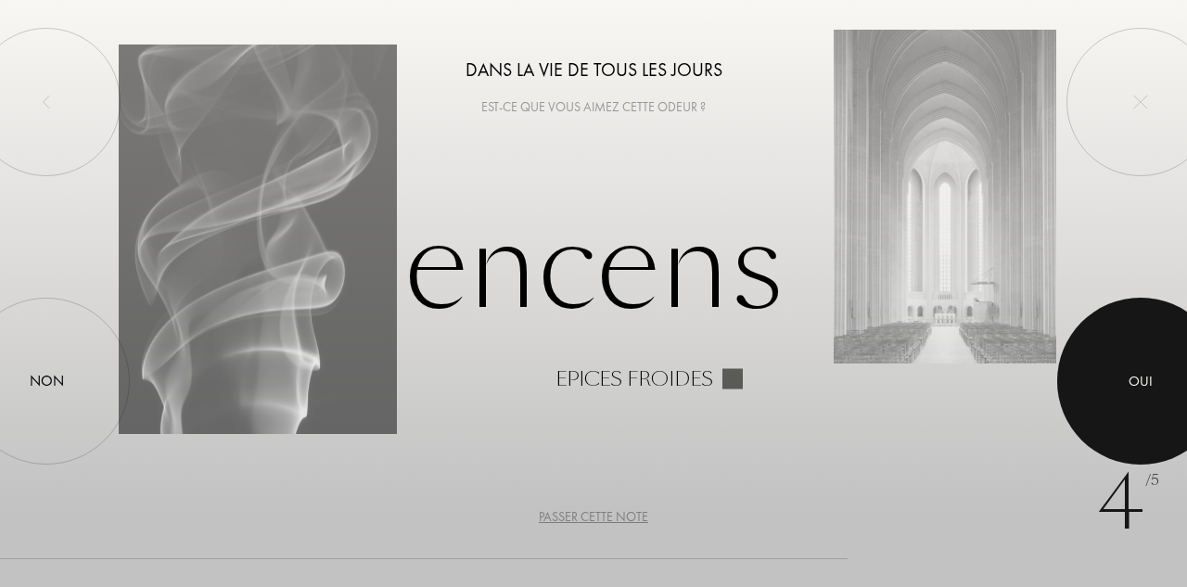
click at [1143, 381] on div "Oui" at bounding box center [1141, 381] width 24 height 21
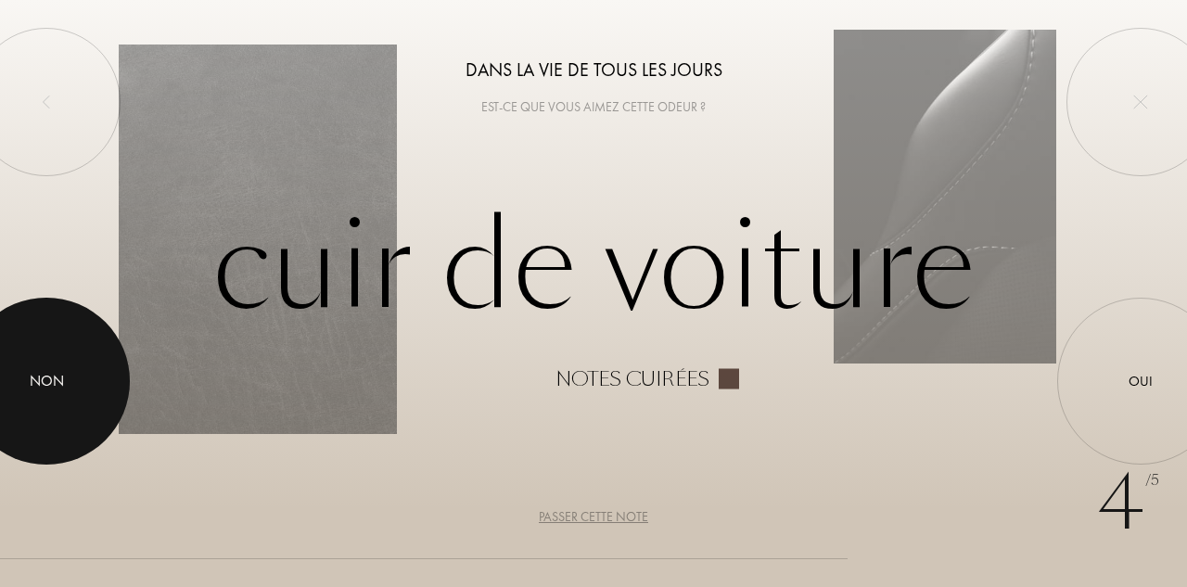
click at [104, 376] on div at bounding box center [46, 381] width 167 height 167
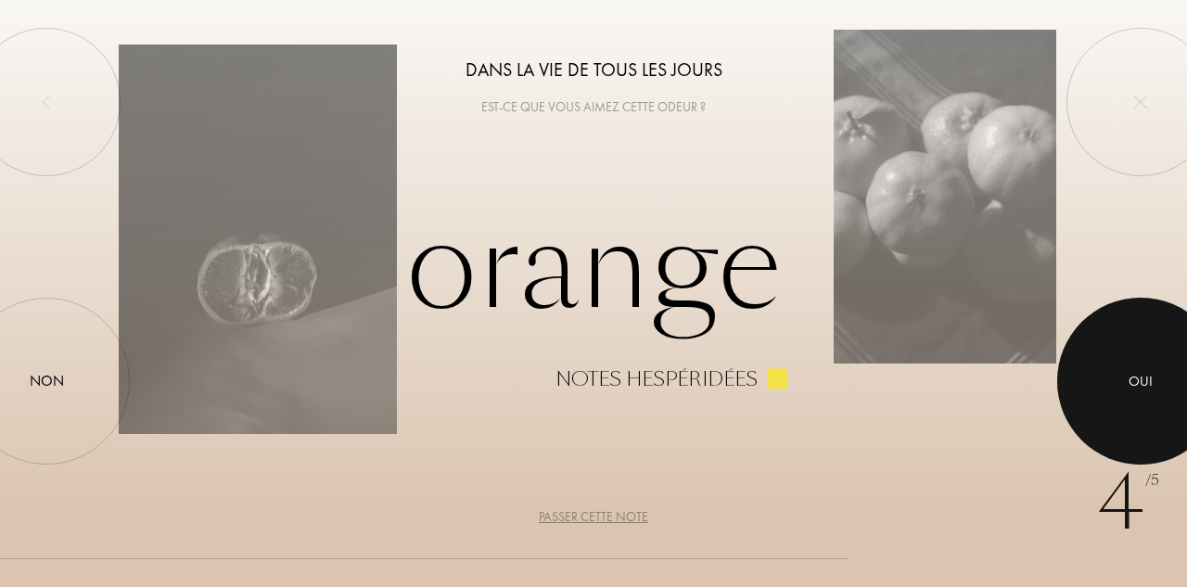
click at [1157, 376] on div at bounding box center [1140, 381] width 167 height 167
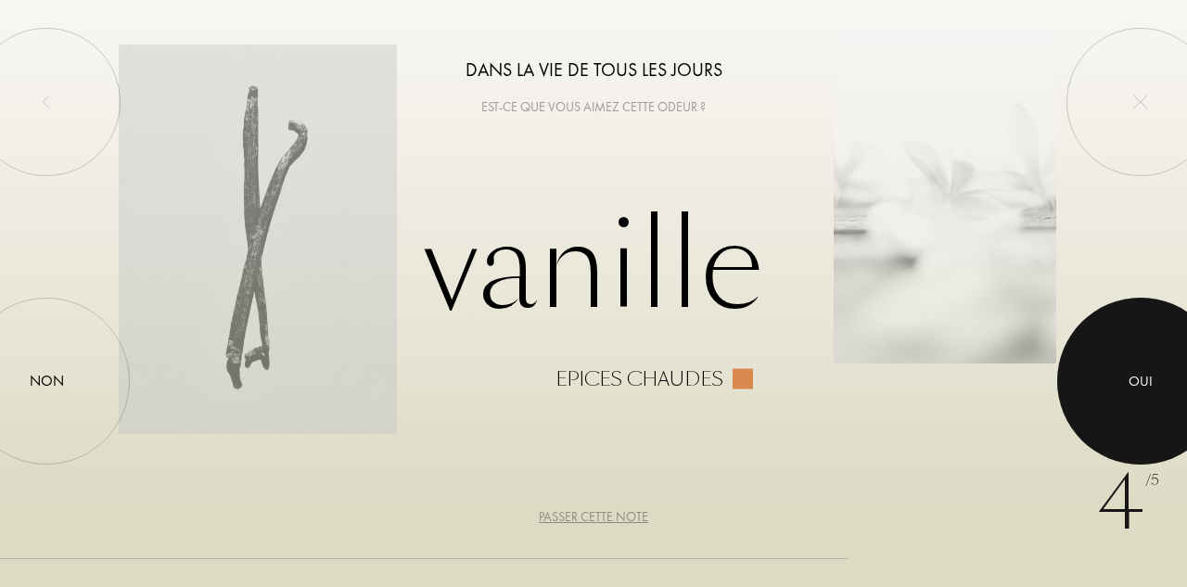
click at [1134, 363] on div at bounding box center [1140, 381] width 167 height 167
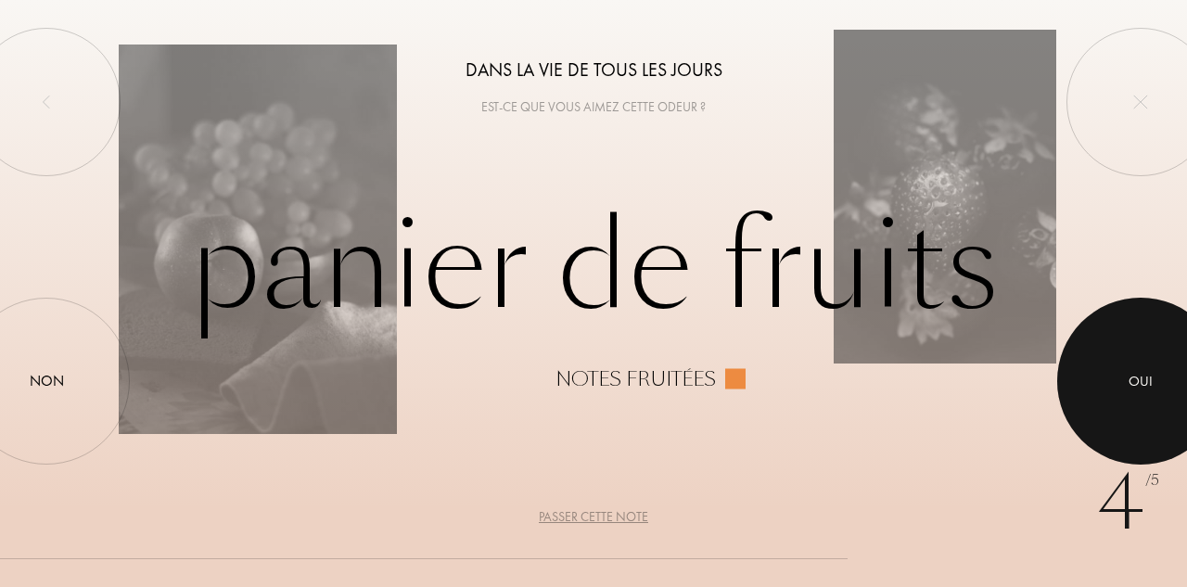
click at [1134, 363] on div at bounding box center [1140, 381] width 167 height 167
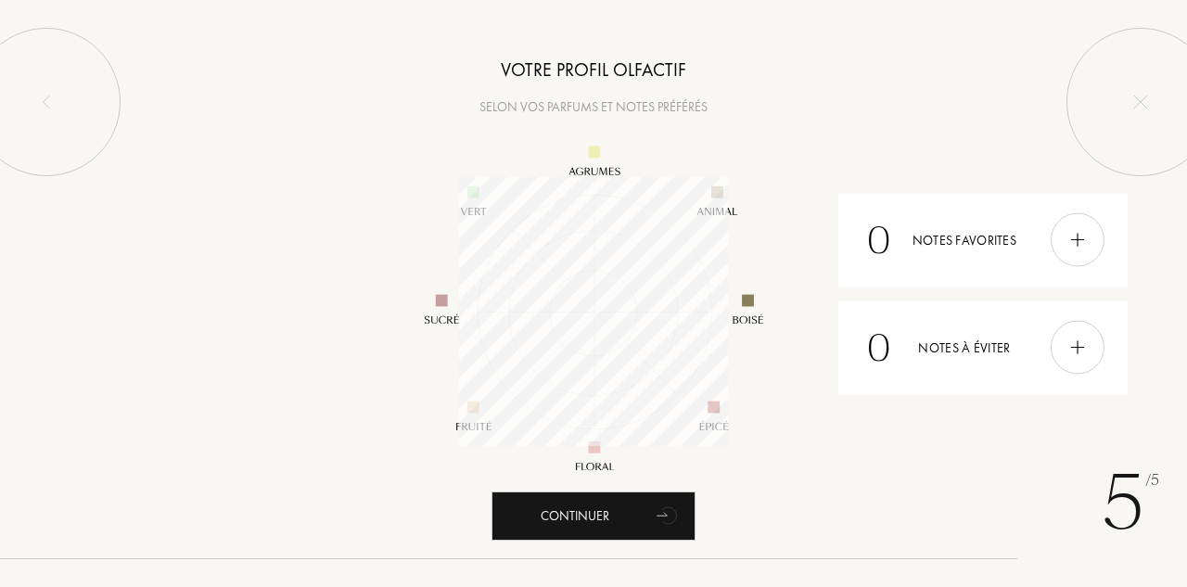
scroll to position [269, 269]
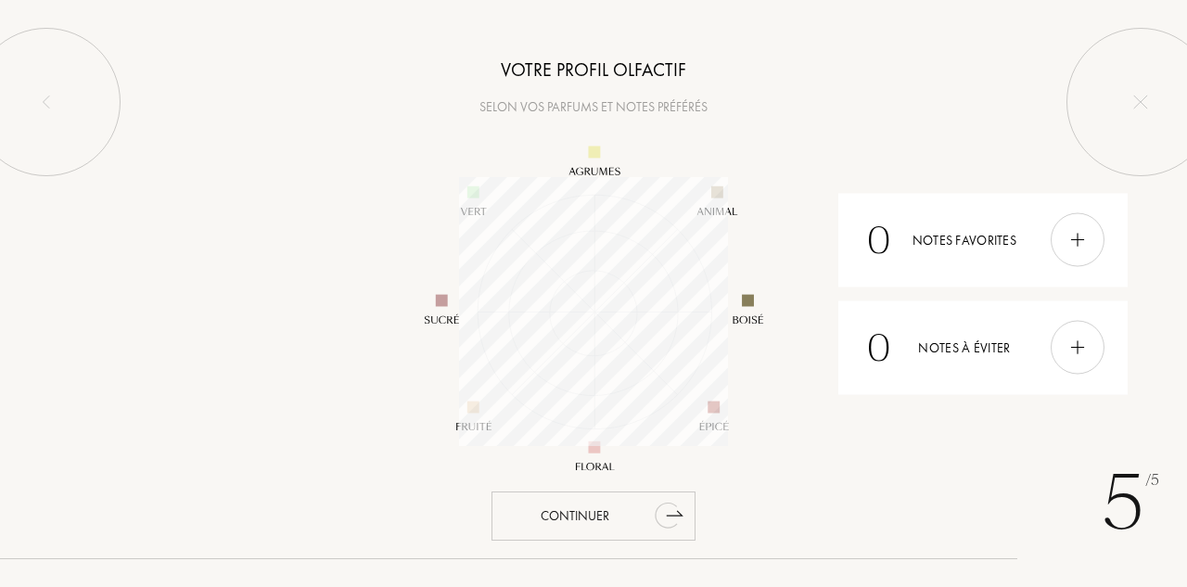
click at [617, 513] on div "Continuer" at bounding box center [593, 515] width 204 height 49
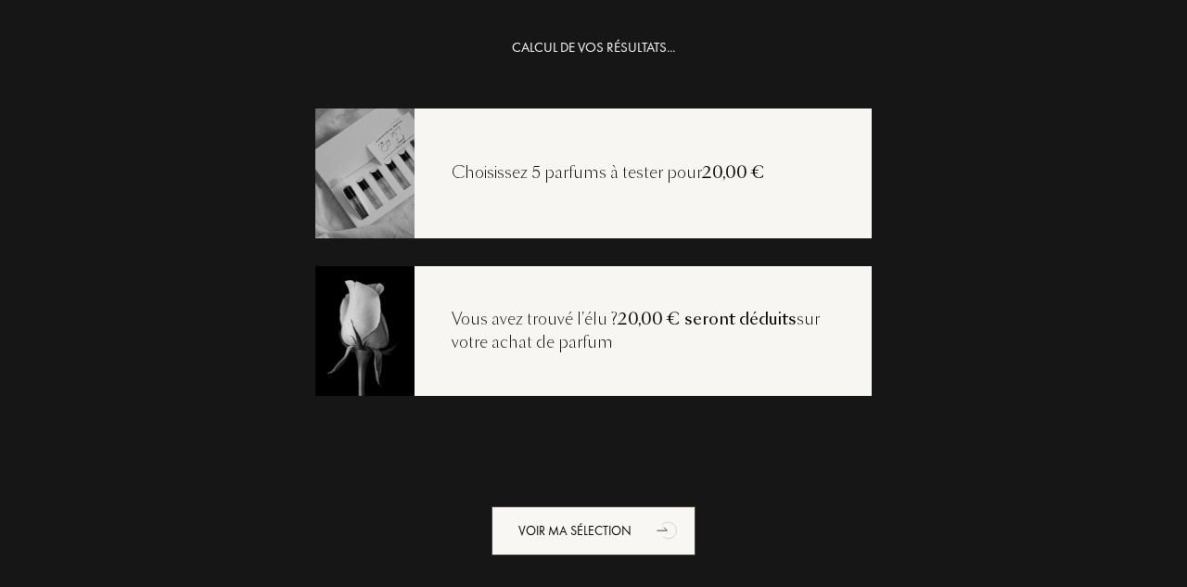
click at [609, 190] on div "Choisissez 5 parfums à tester pour 20,00 €" at bounding box center [593, 173] width 556 height 130
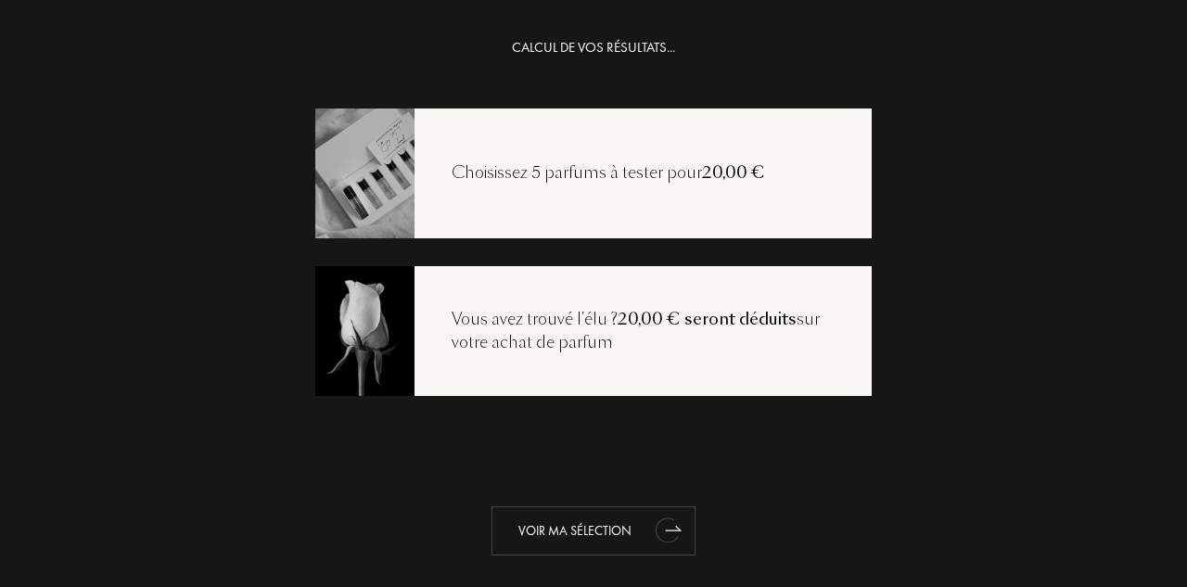
click at [614, 528] on div "Voir ma sélection" at bounding box center [593, 530] width 204 height 49
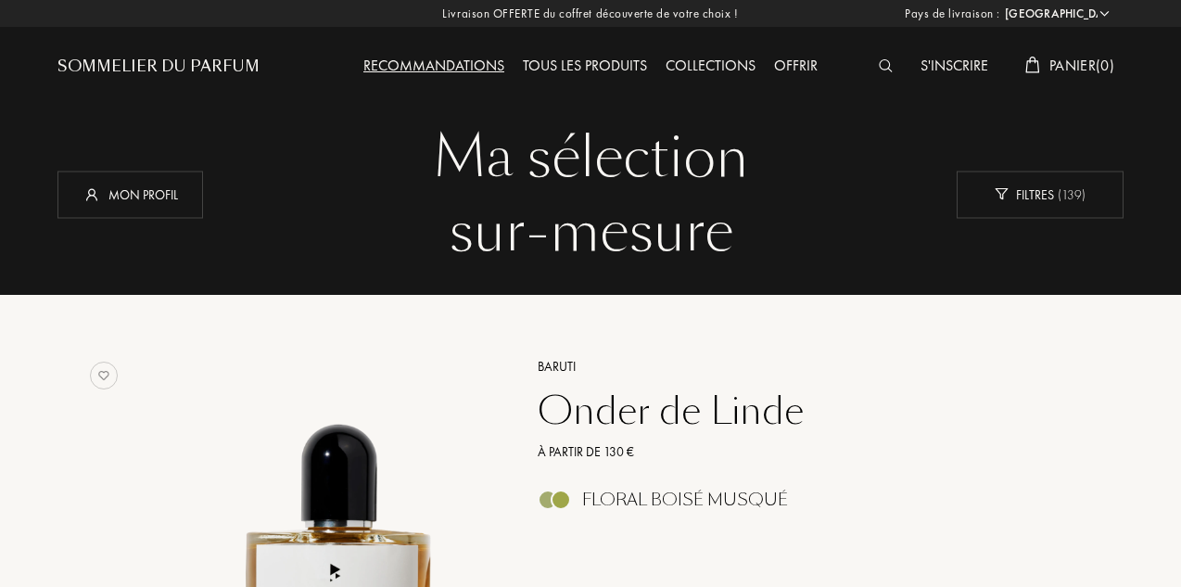
select select "CH"
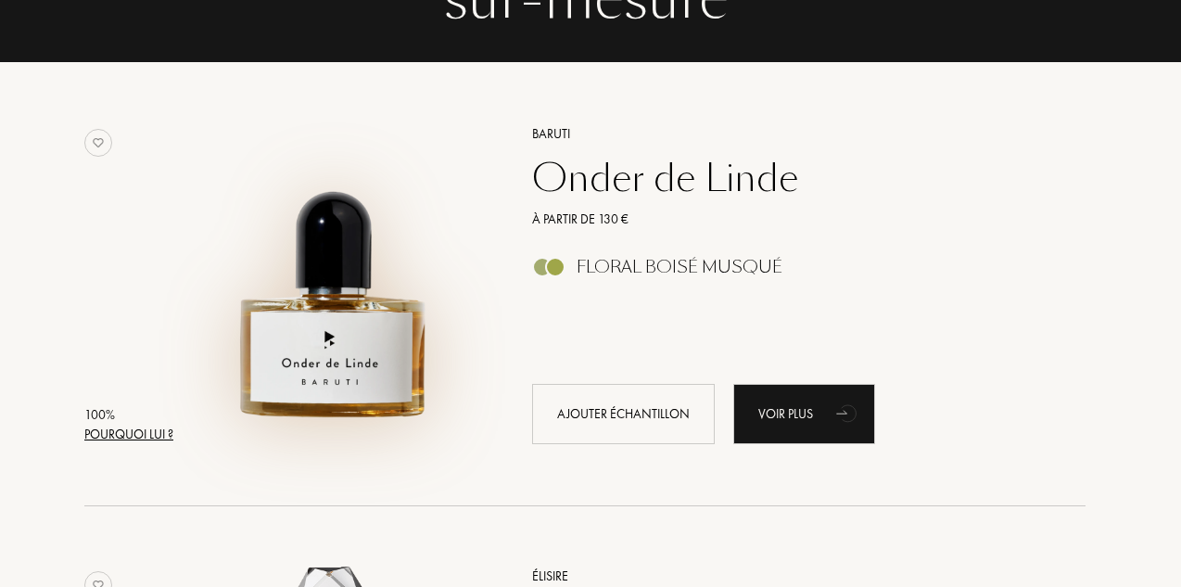
scroll to position [269, 6]
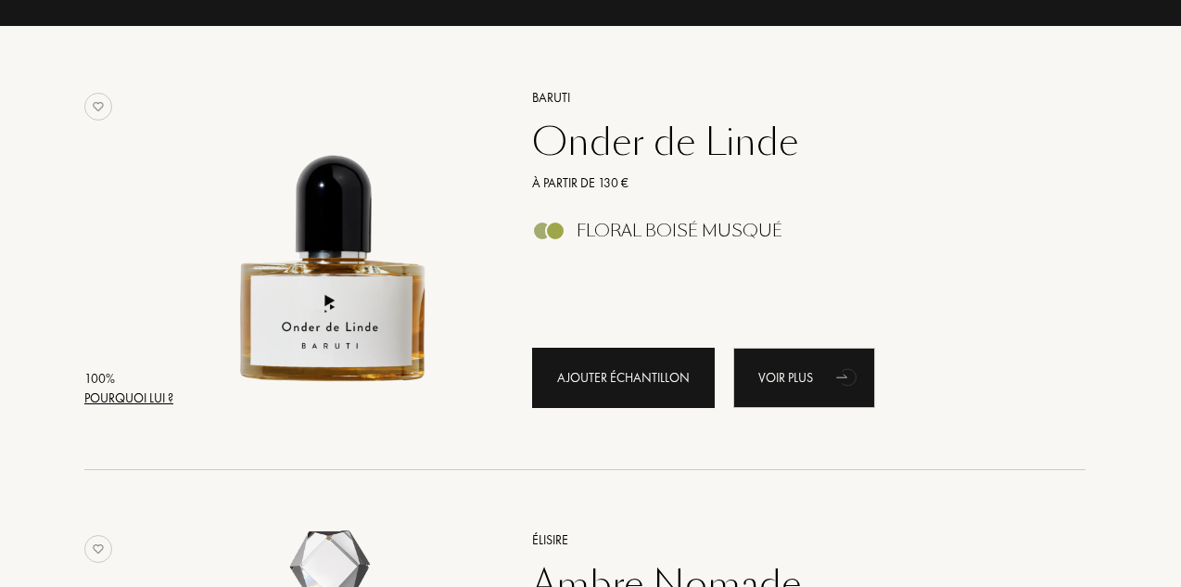
click at [605, 380] on div "Ajouter échantillon" at bounding box center [623, 378] width 183 height 60
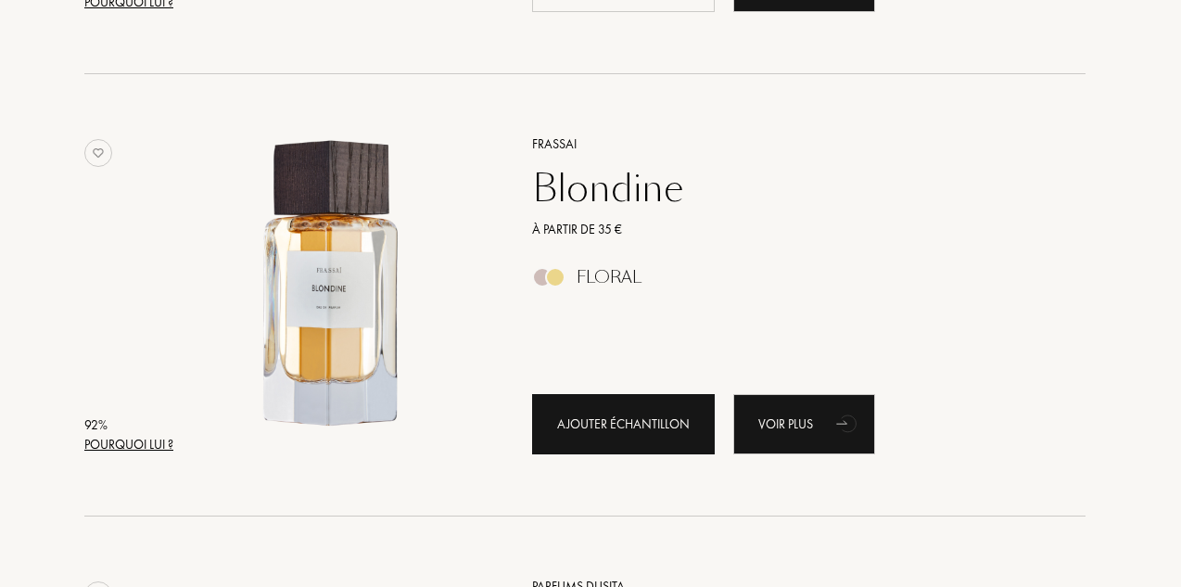
scroll to position [1111, 6]
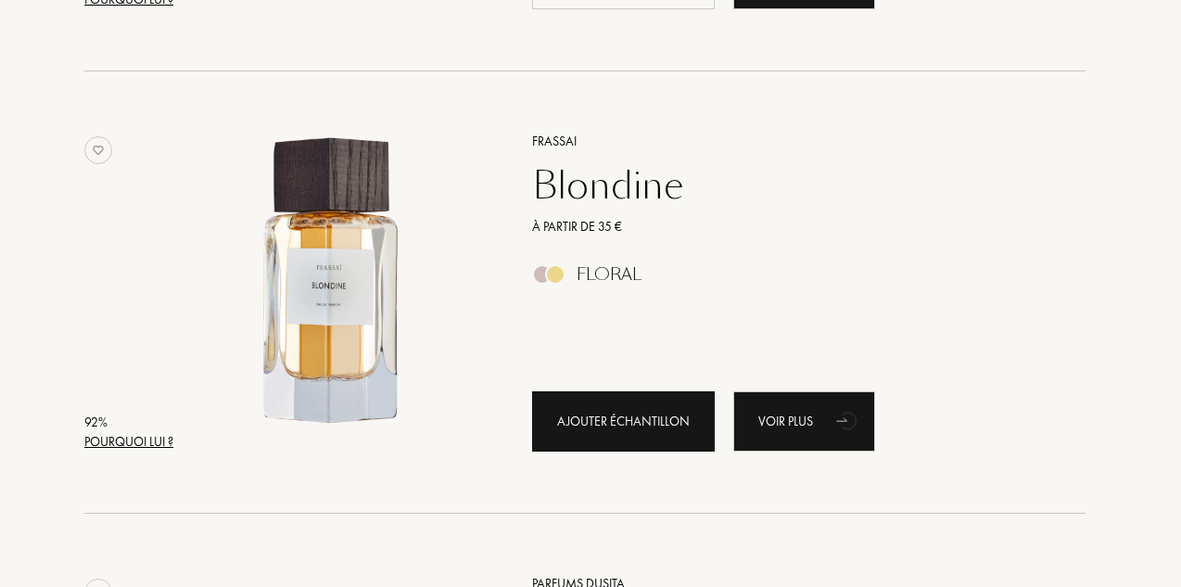
click at [619, 426] on div "Ajouter échantillon" at bounding box center [623, 421] width 183 height 60
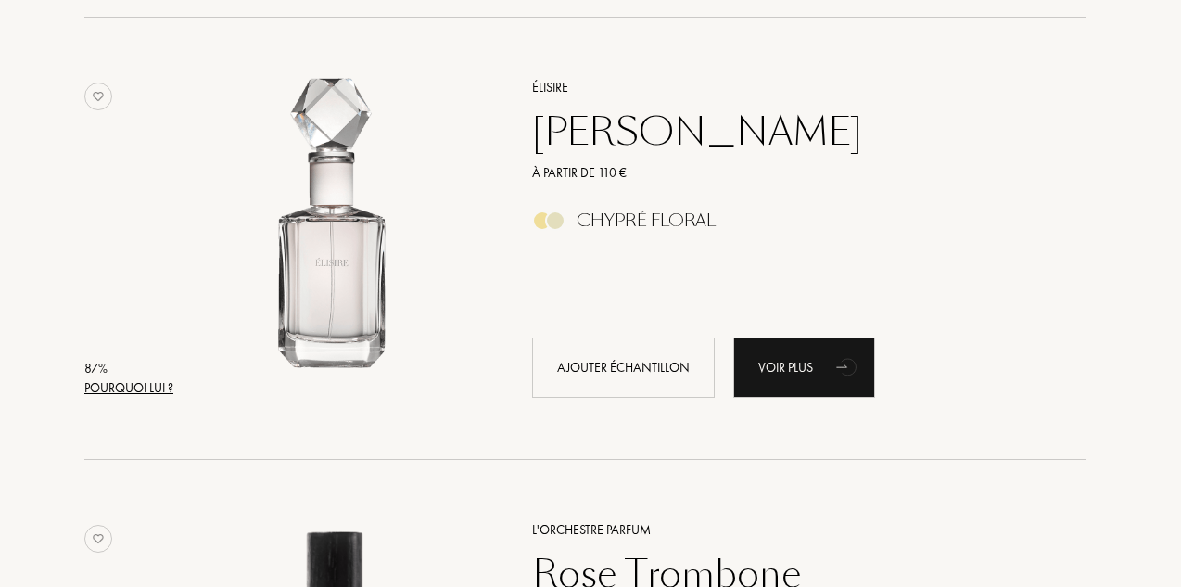
scroll to position [3002, 6]
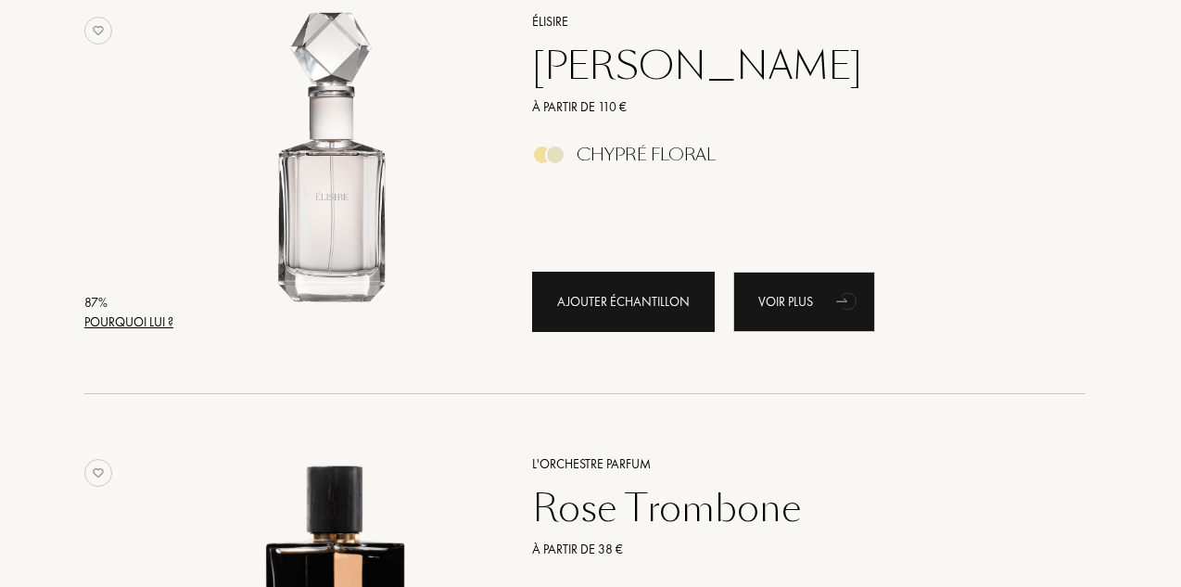
click at [627, 298] on div "Ajouter échantillon" at bounding box center [623, 302] width 183 height 60
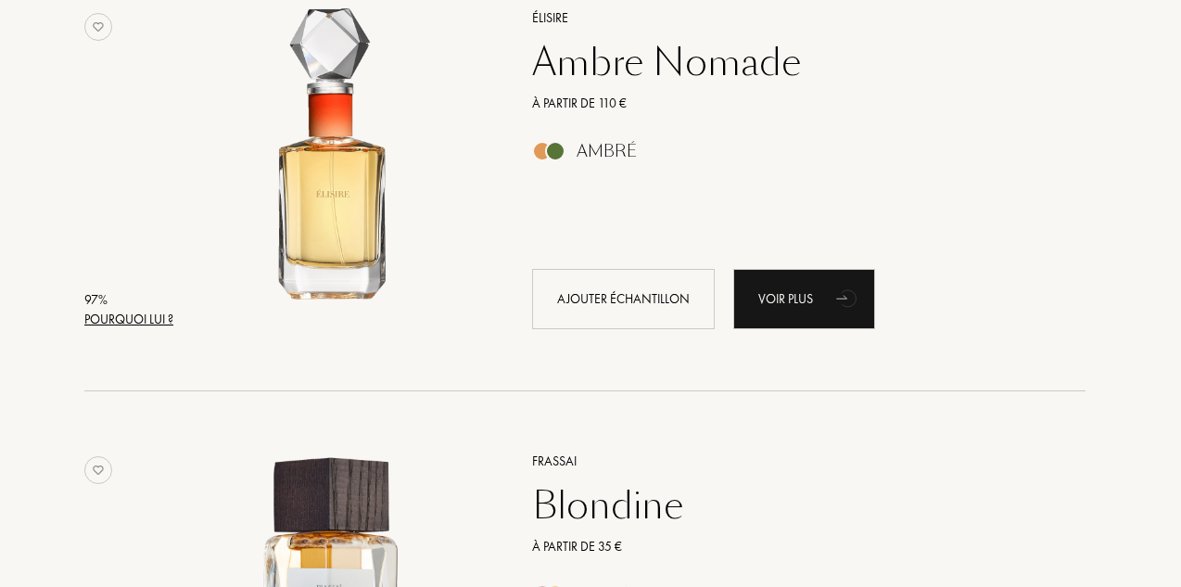
scroll to position [804, 6]
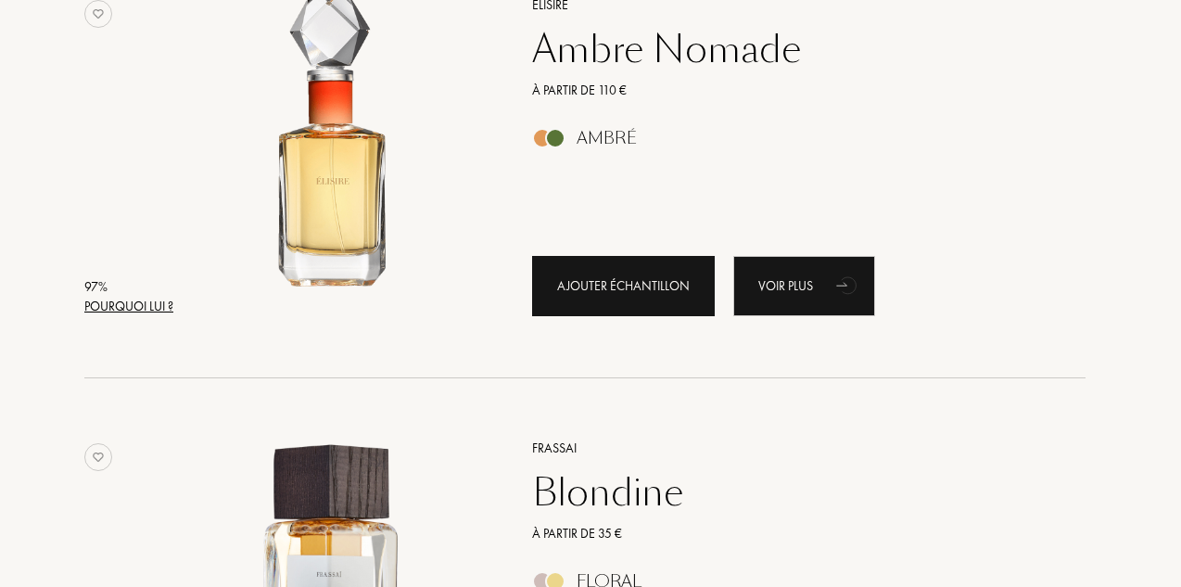
click at [606, 273] on div "Ajouter échantillon" at bounding box center [623, 286] width 183 height 60
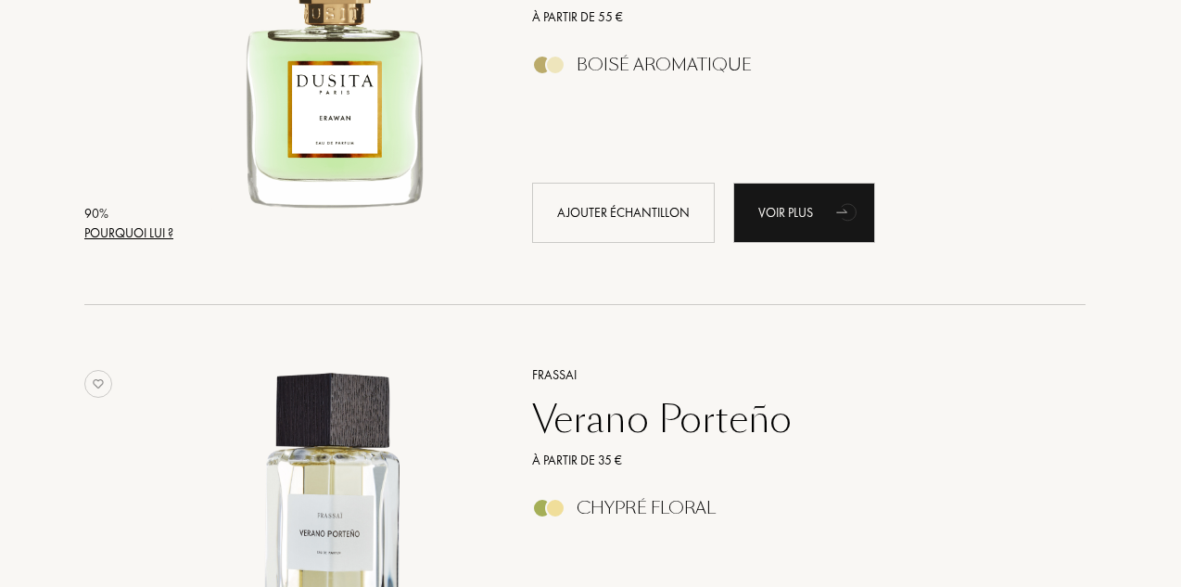
scroll to position [1775, 6]
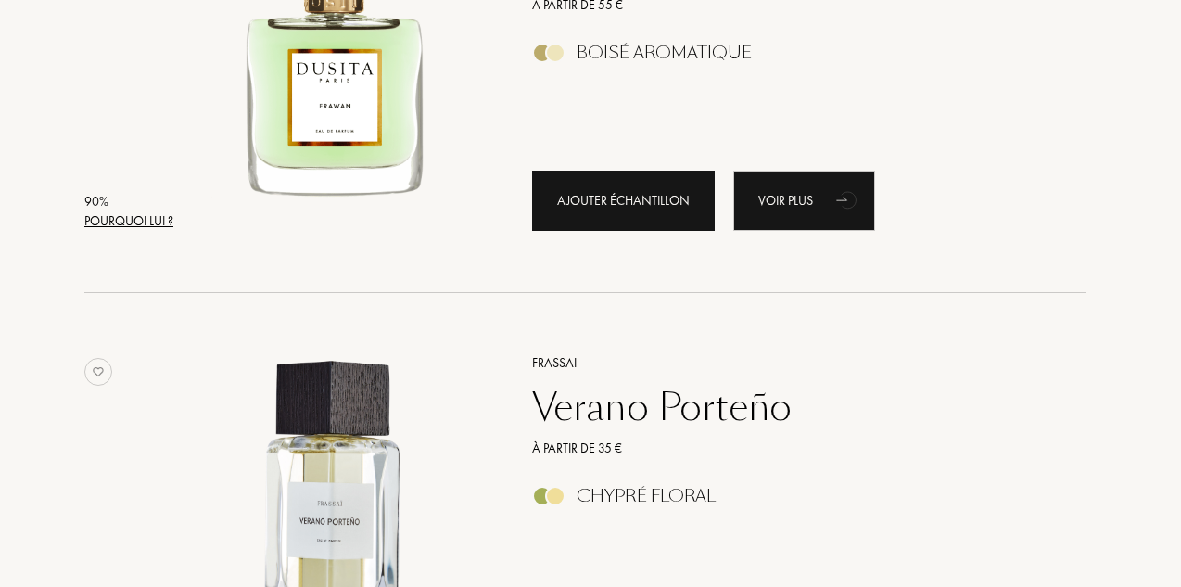
click at [649, 204] on div "Ajouter échantillon" at bounding box center [623, 201] width 183 height 60
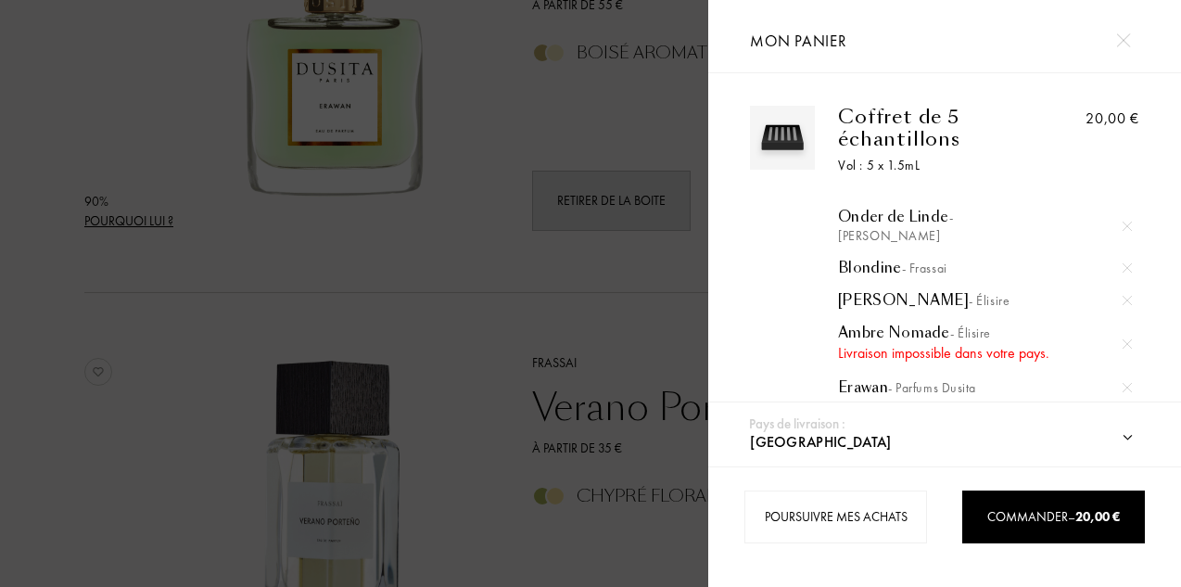
scroll to position [1901, 0]
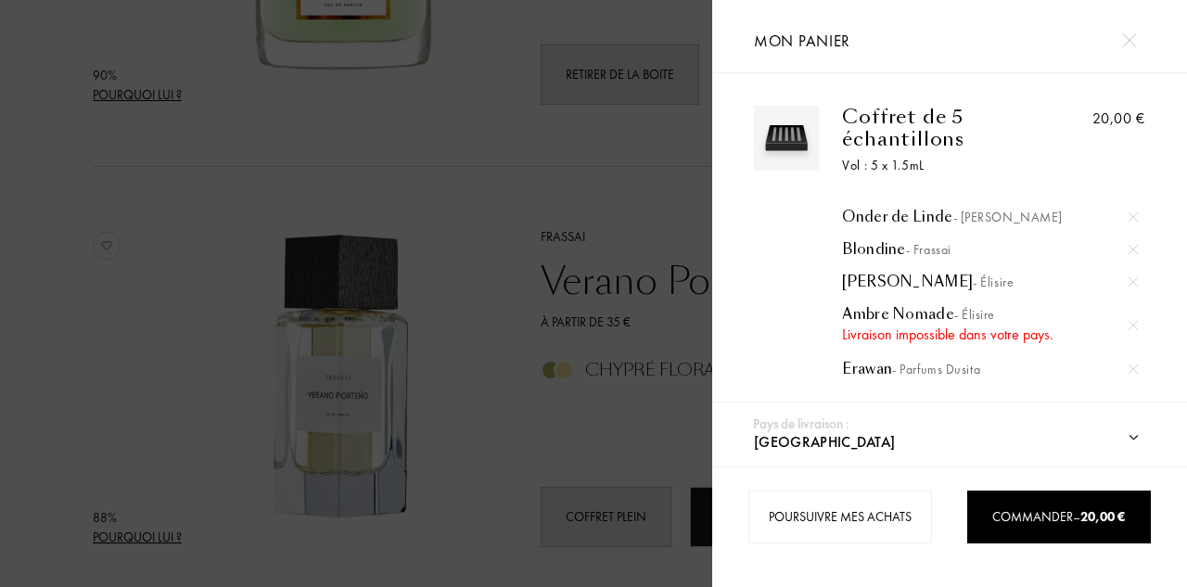
click at [1124, 325] on div at bounding box center [1133, 326] width 28 height 28
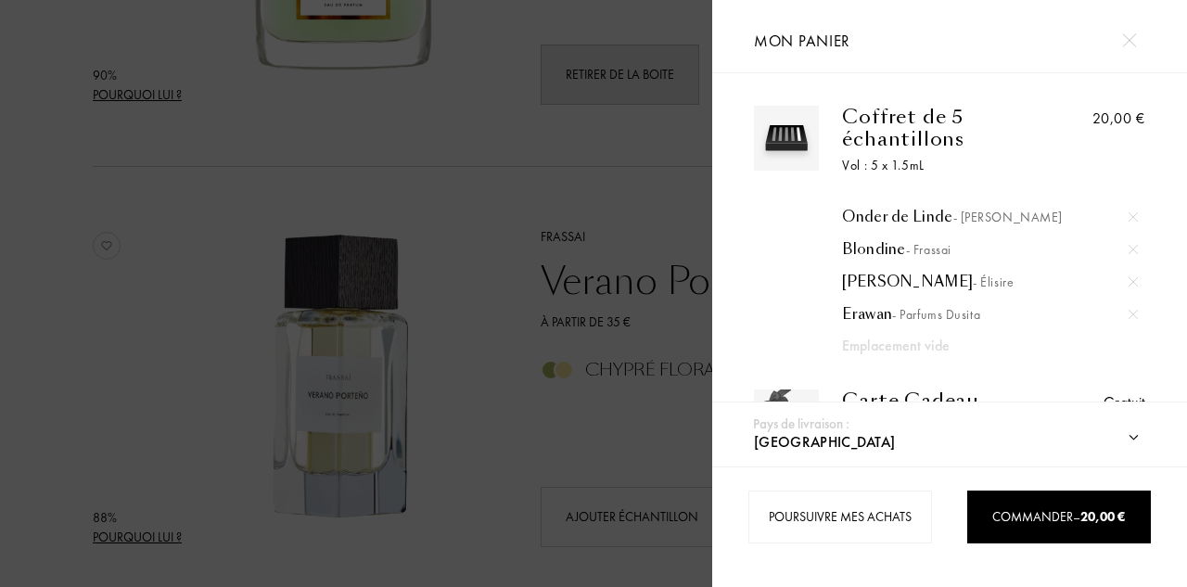
click at [504, 216] on div at bounding box center [356, 293] width 712 height 587
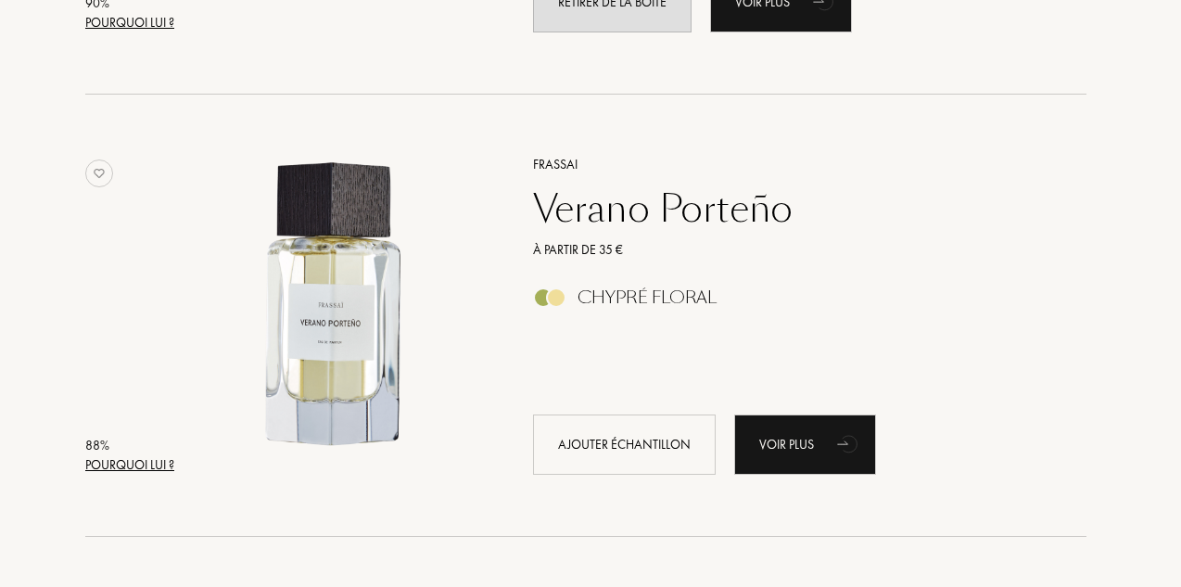
scroll to position [1987, 5]
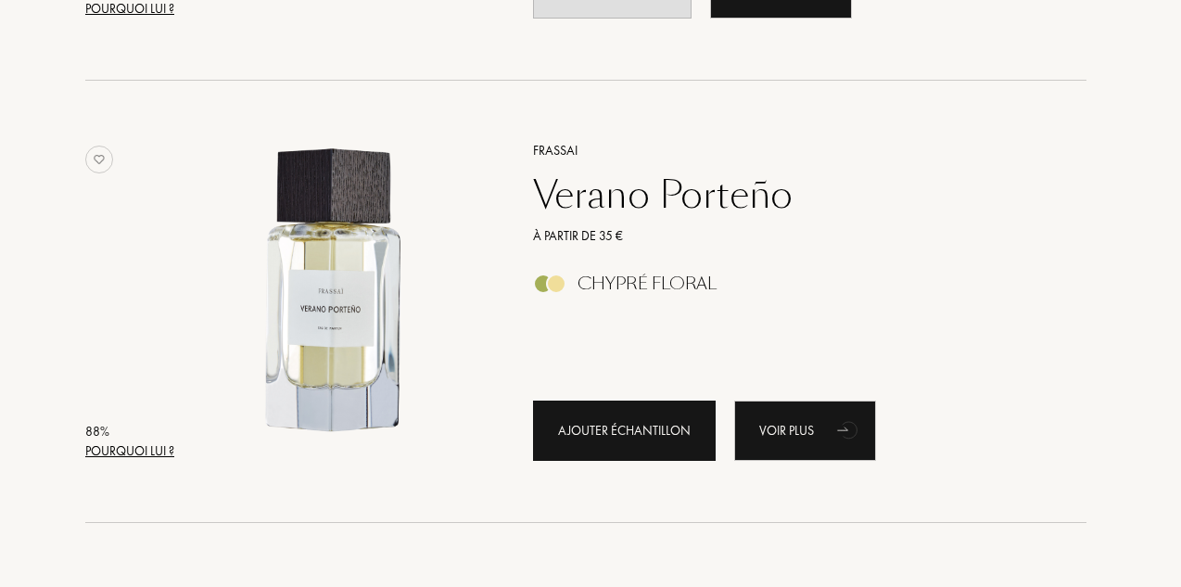
click at [589, 439] on div "Ajouter échantillon" at bounding box center [624, 431] width 183 height 60
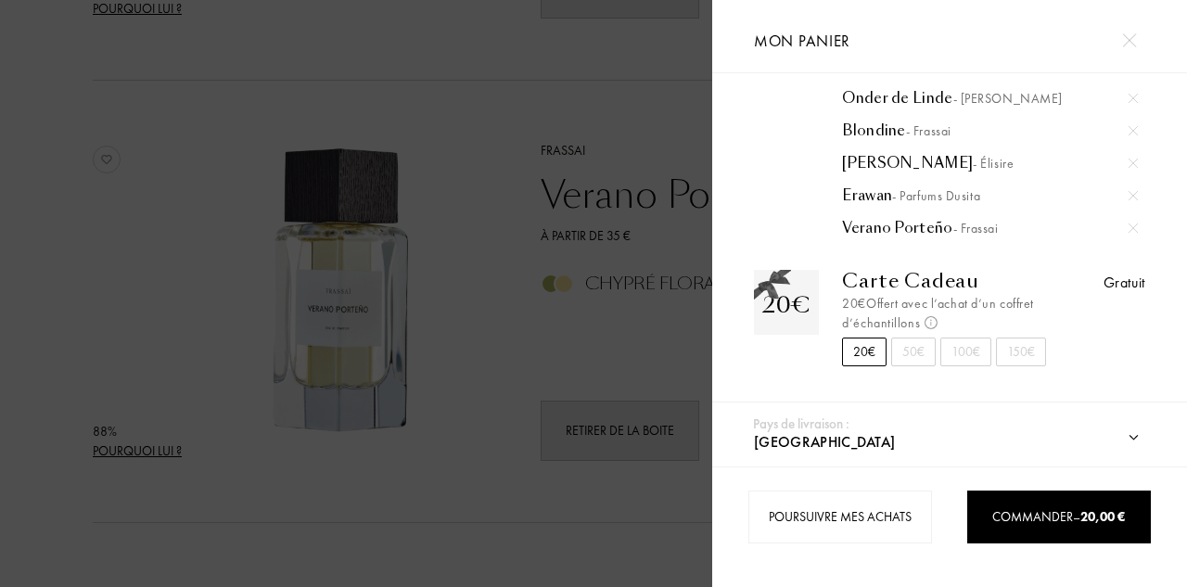
scroll to position [119, 0]
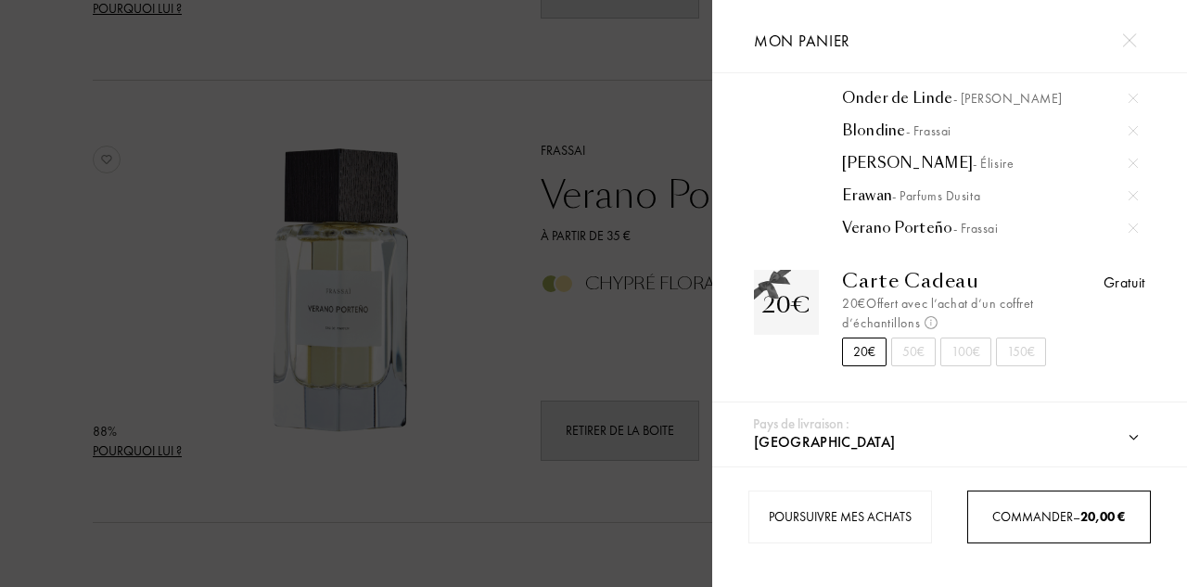
click at [1055, 516] on span "Commander – 20,00 €" at bounding box center [1058, 516] width 133 height 17
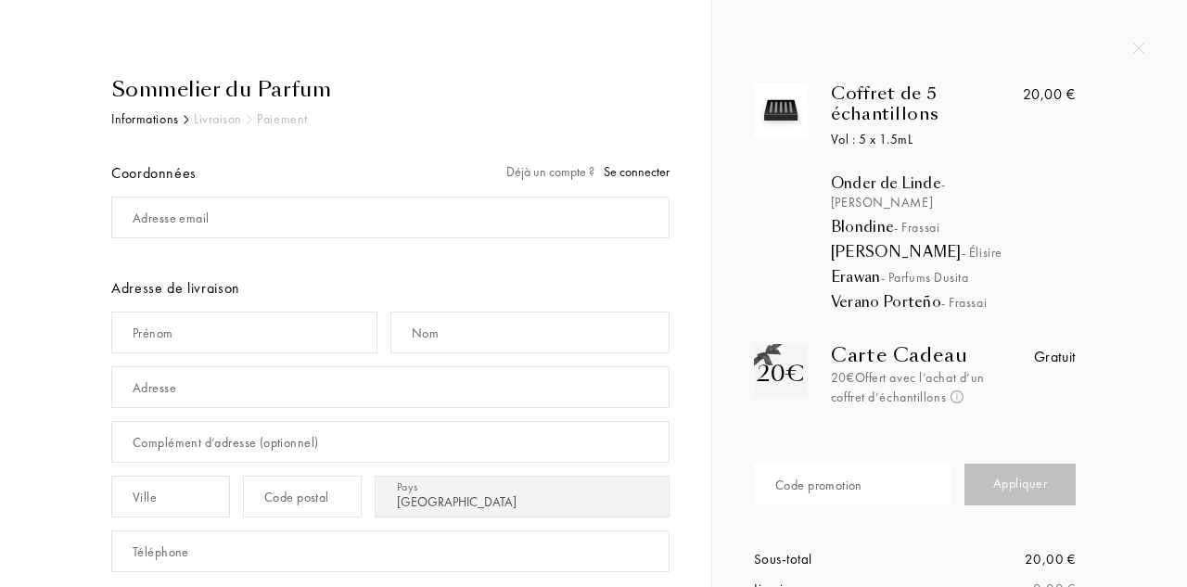
select select "CH"
